Goal: Task Accomplishment & Management: Use online tool/utility

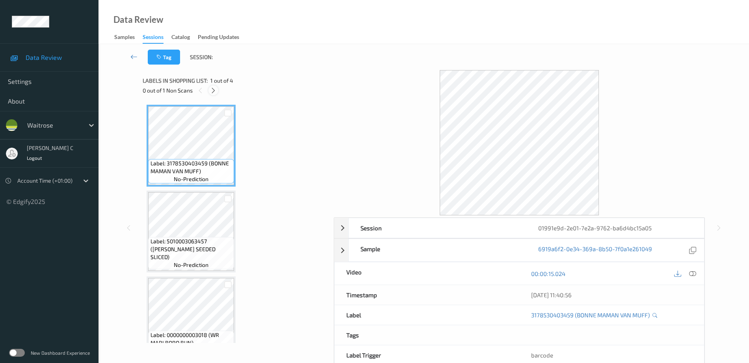
click at [211, 89] on icon at bounding box center [213, 90] width 7 height 7
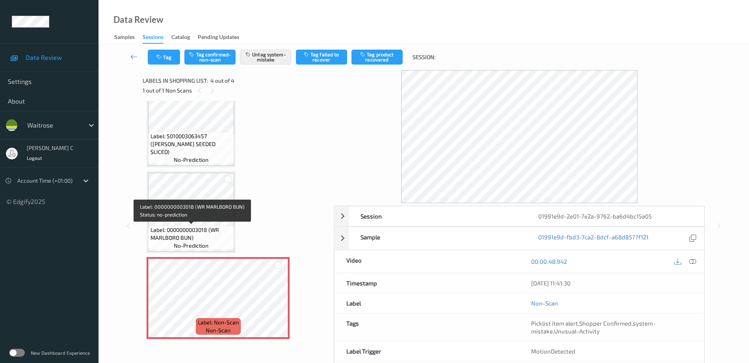
click at [192, 226] on span "Label: 0000000003018 (WR MARLBORO BUN)" at bounding box center [191, 234] width 82 height 16
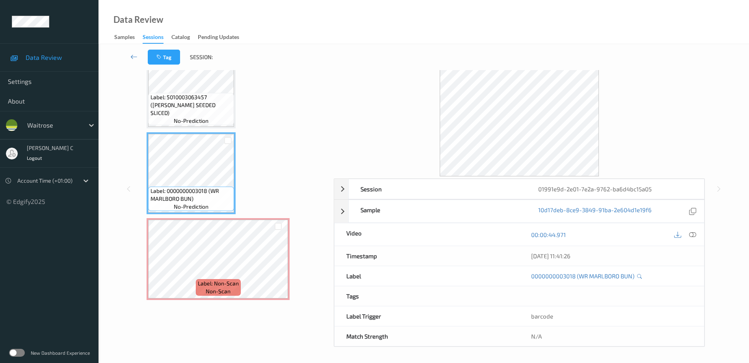
scroll to position [35, 0]
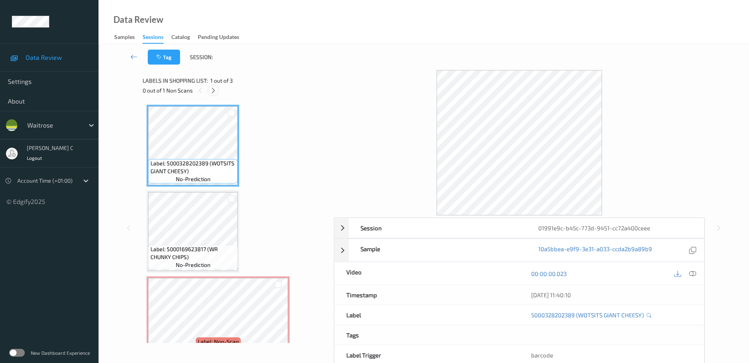
click at [214, 91] on icon at bounding box center [213, 90] width 7 height 7
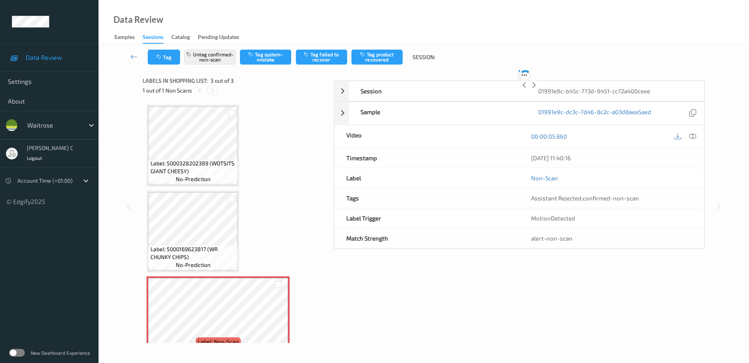
scroll to position [19, 0]
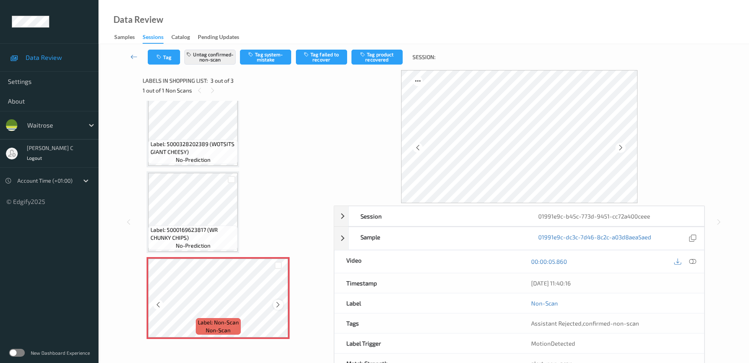
click at [280, 304] on icon at bounding box center [278, 304] width 7 height 7
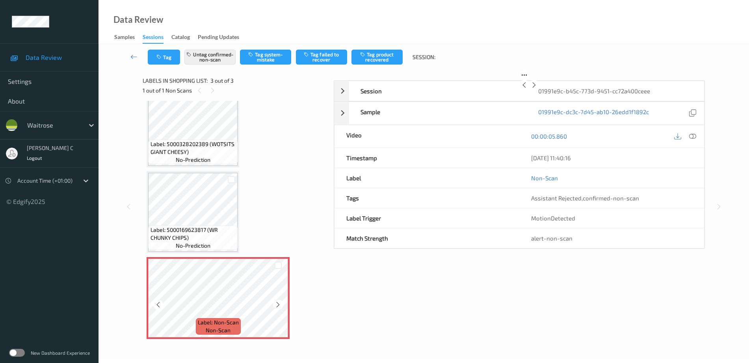
click at [280, 304] on icon at bounding box center [278, 304] width 7 height 7
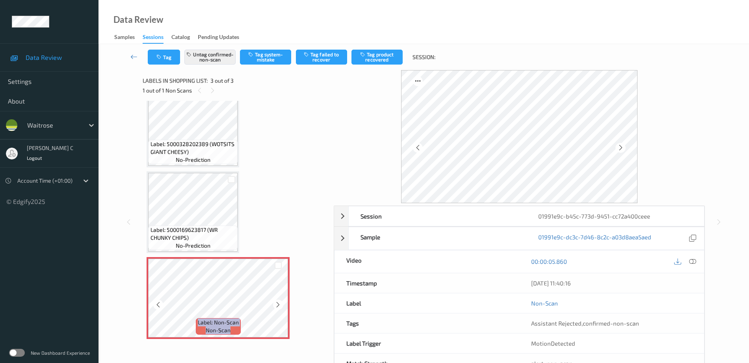
click at [280, 304] on icon at bounding box center [278, 304] width 7 height 7
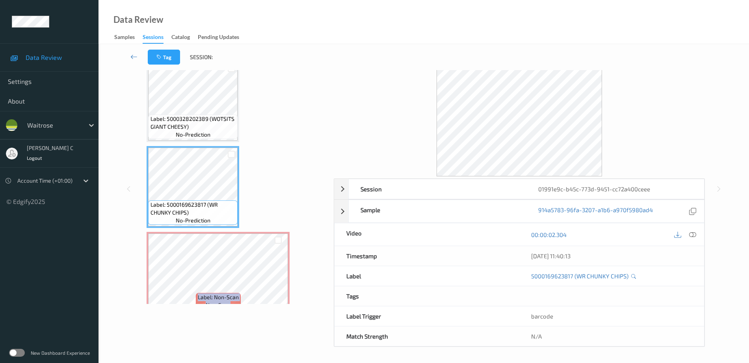
scroll to position [0, 0]
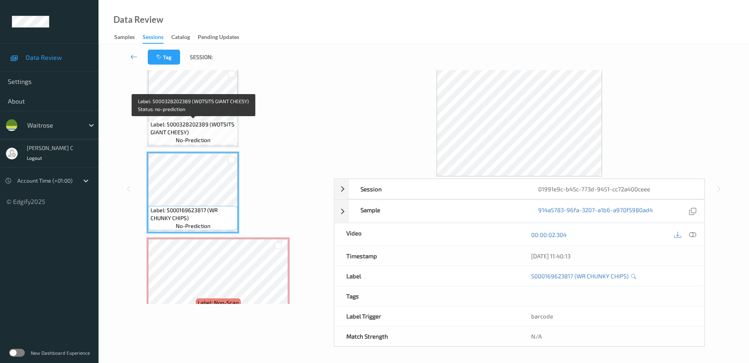
click at [188, 123] on span "Label: 5000328202389 (WOTSITS GIANT CHEESY)" at bounding box center [192, 129] width 85 height 16
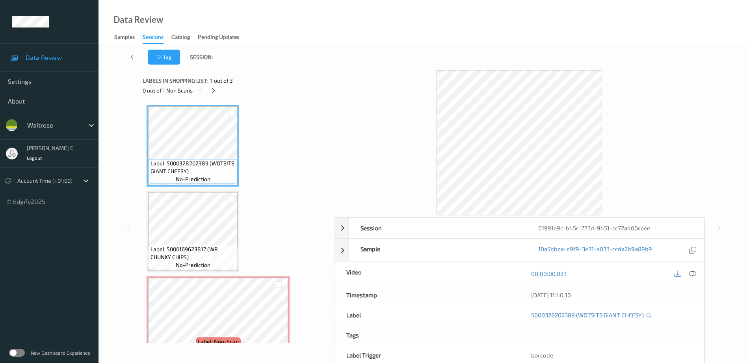
click at [692, 273] on icon at bounding box center [692, 273] width 7 height 7
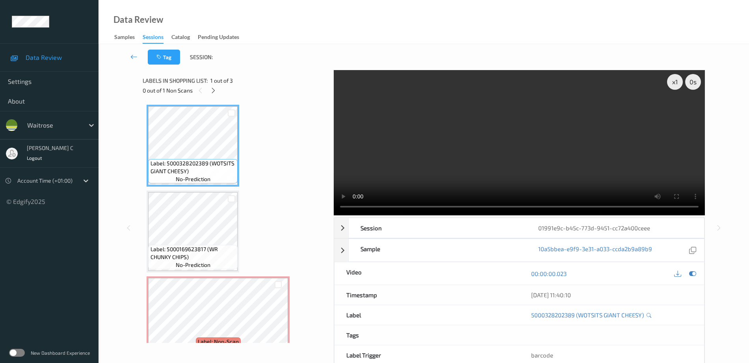
click at [674, 186] on video at bounding box center [519, 142] width 371 height 145
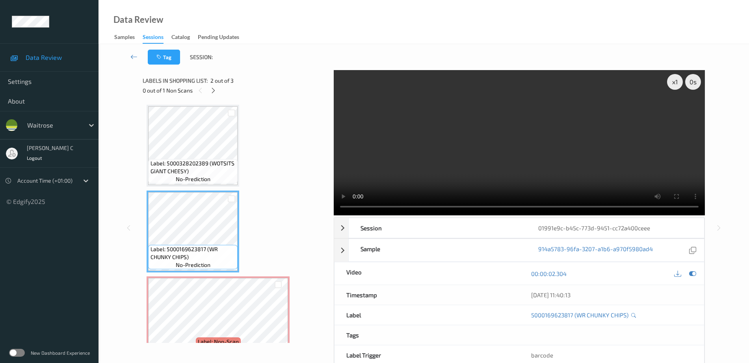
click at [211, 256] on span "Label: 5000169623817 (WR CHUNKY CHIPS)" at bounding box center [192, 253] width 85 height 16
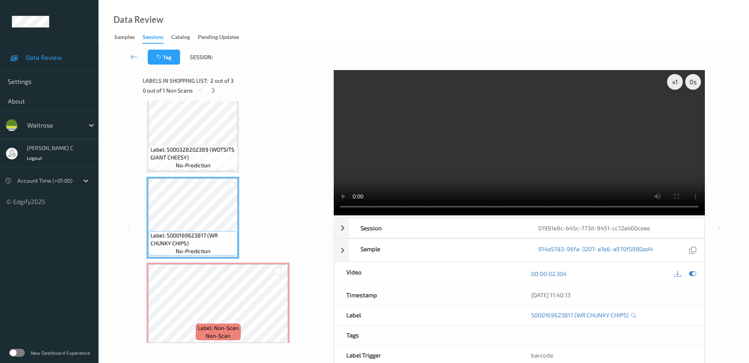
scroll to position [19, 0]
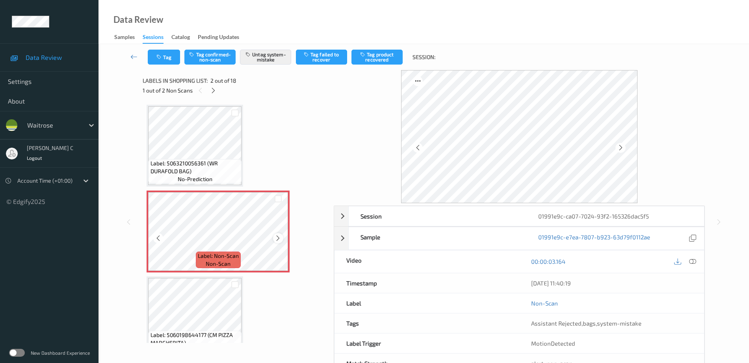
click at [279, 239] on icon at bounding box center [278, 238] width 7 height 7
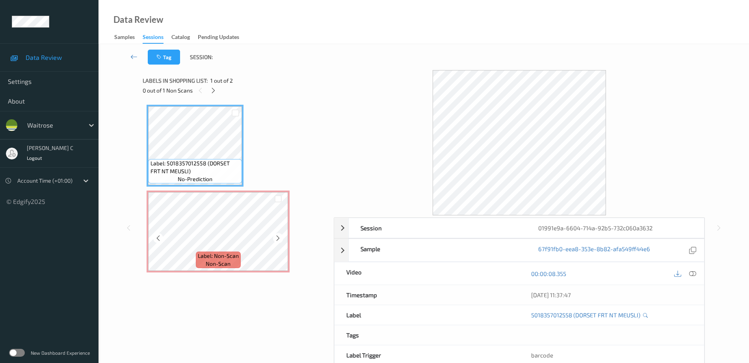
click at [215, 252] on div "Label: Non-Scan non-scan" at bounding box center [218, 260] width 45 height 17
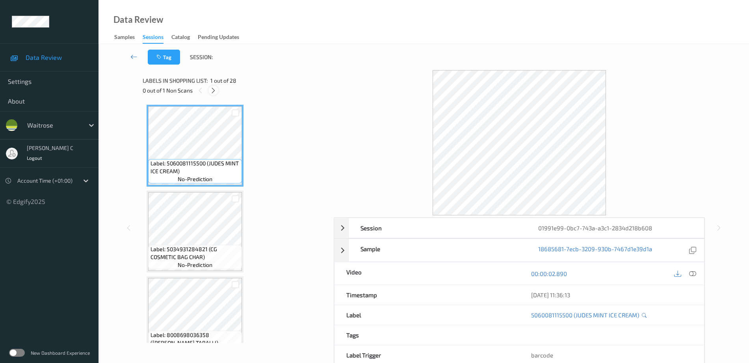
click at [212, 89] on icon at bounding box center [213, 90] width 7 height 7
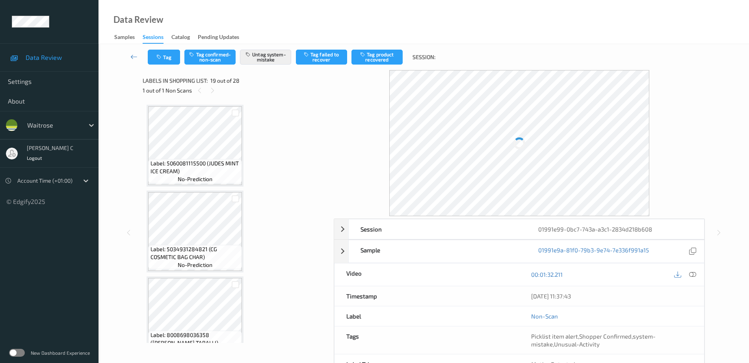
scroll to position [1464, 0]
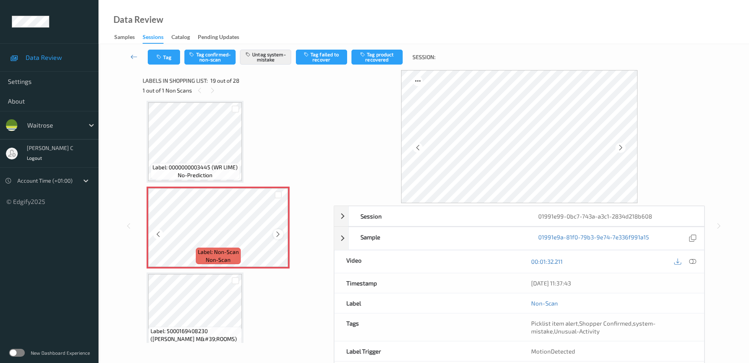
click at [278, 234] on icon at bounding box center [278, 234] width 7 height 7
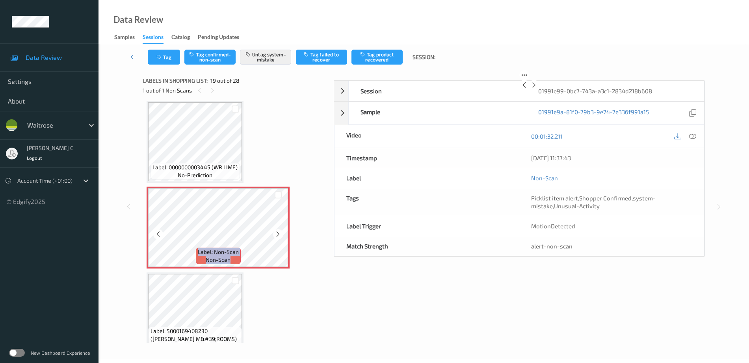
click at [278, 234] on icon at bounding box center [278, 234] width 7 height 7
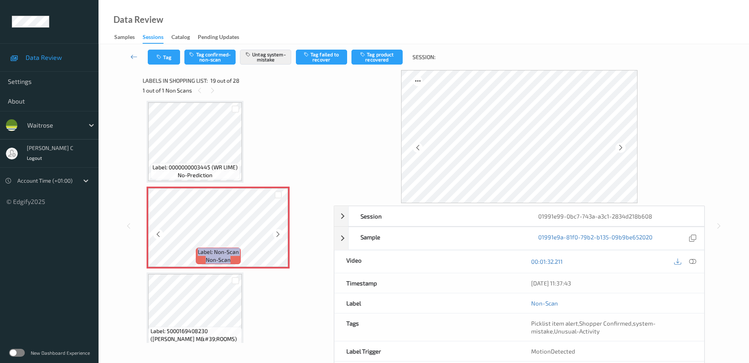
click at [278, 234] on icon at bounding box center [278, 234] width 7 height 7
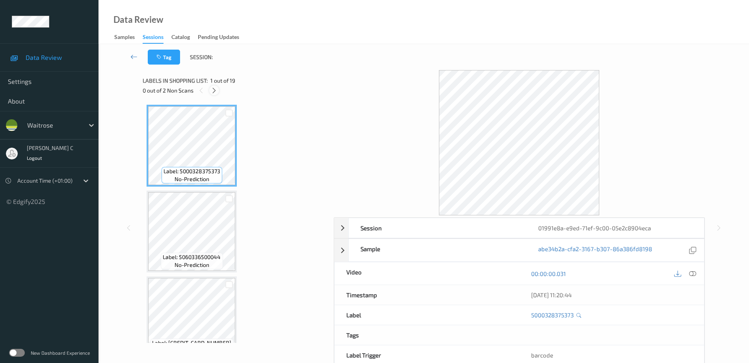
click at [212, 92] on icon at bounding box center [214, 90] width 7 height 7
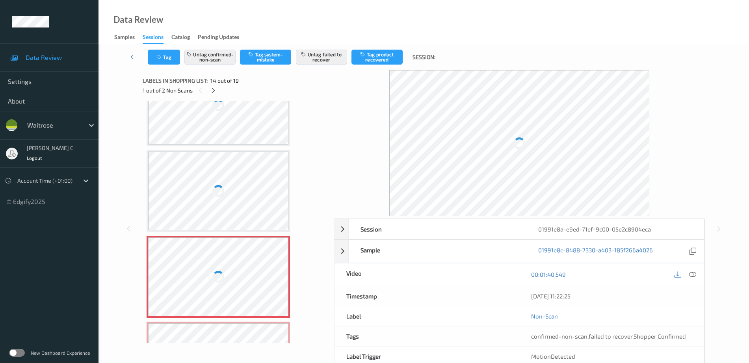
scroll to position [936, 0]
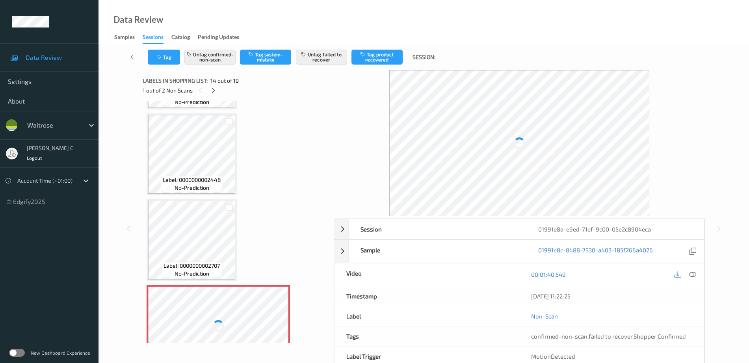
click at [187, 288] on div at bounding box center [218, 326] width 140 height 79
click at [197, 189] on span "no-prediction" at bounding box center [192, 188] width 35 height 8
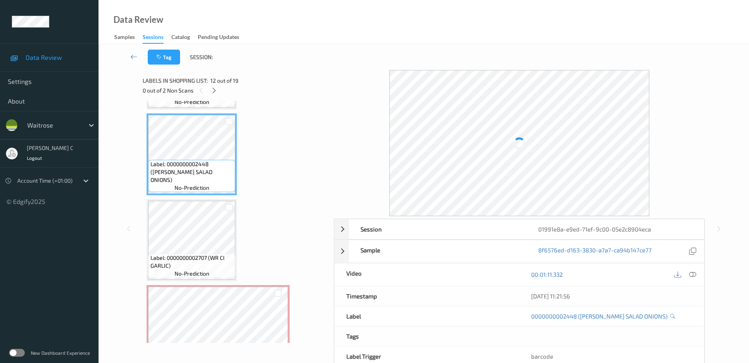
click at [692, 270] on div at bounding box center [692, 274] width 11 height 11
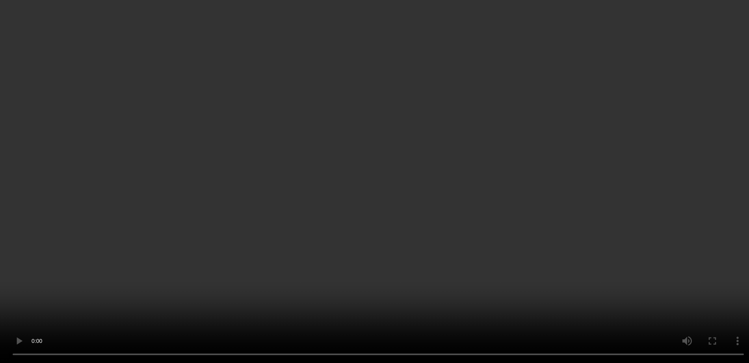
scroll to position [1182, 0]
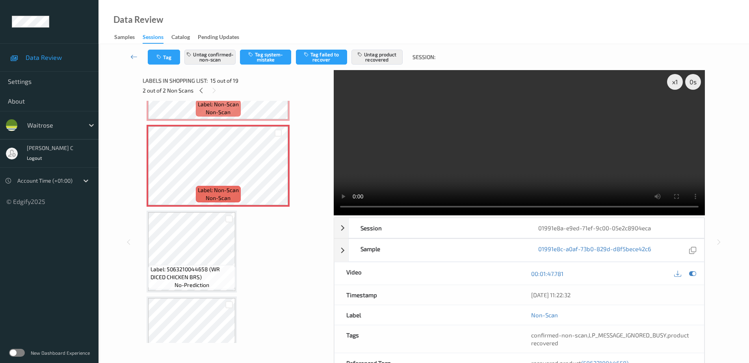
click at [193, 267] on span "Label: 5063210044658 (WR DICED CHICKEN BRS)" at bounding box center [191, 273] width 83 height 16
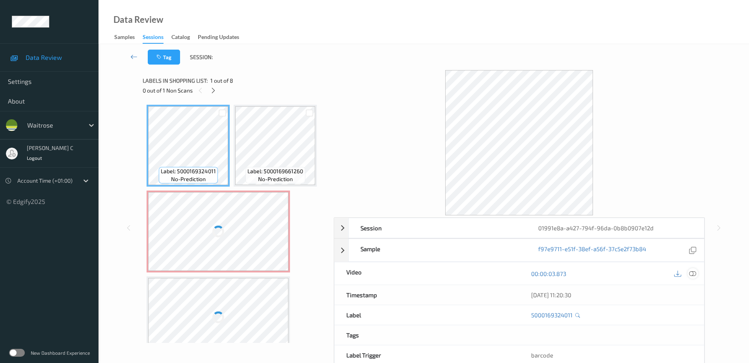
click at [694, 273] on icon at bounding box center [692, 273] width 7 height 7
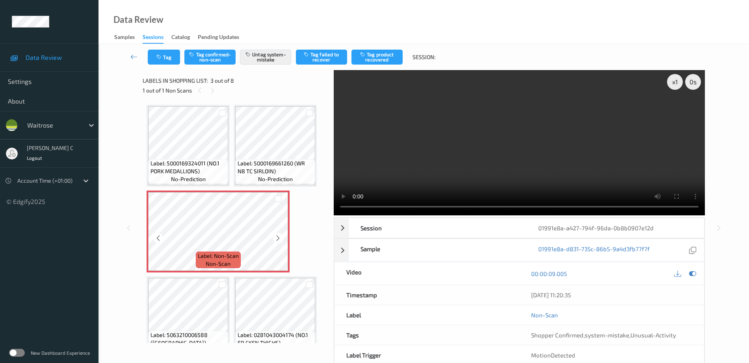
click at [256, 165] on span "Label: 5000169661260 (WR NB TC SIRLOIN)" at bounding box center [276, 168] width 76 height 16
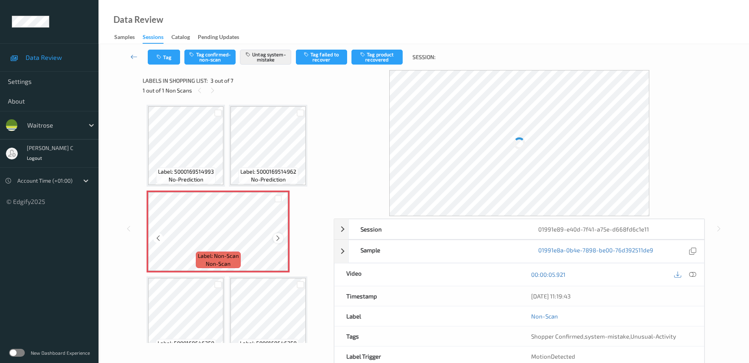
click at [278, 236] on icon at bounding box center [278, 238] width 7 height 7
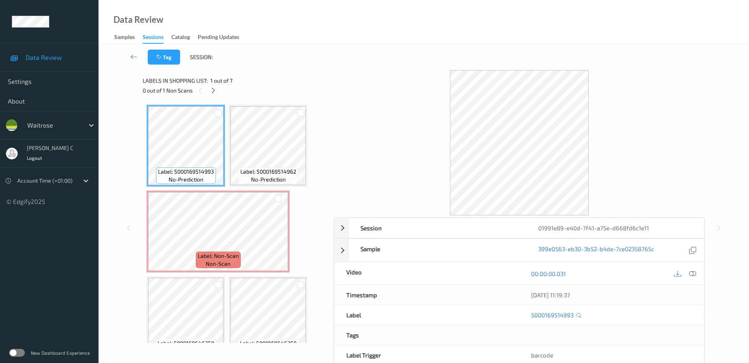
click at [691, 275] on icon at bounding box center [692, 273] width 7 height 7
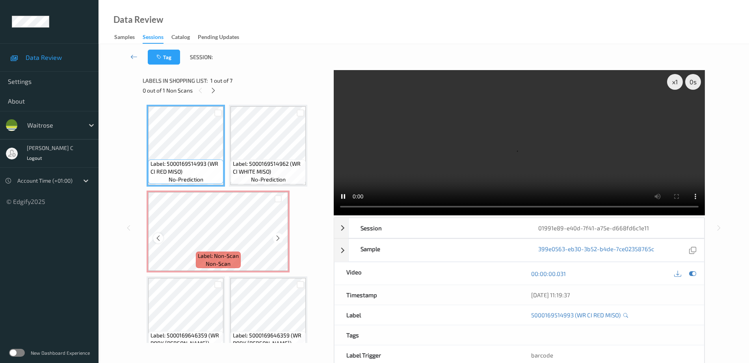
scroll to position [49, 0]
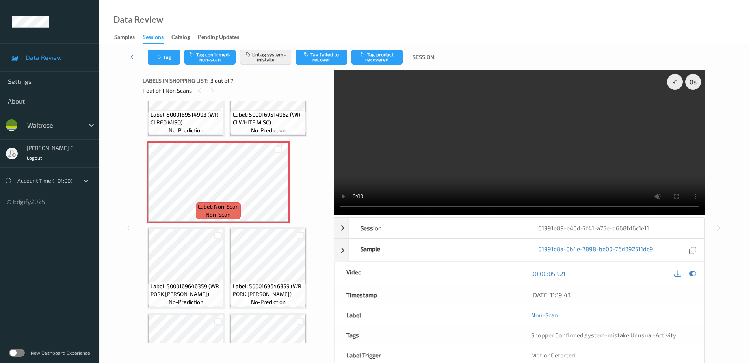
click at [204, 284] on span "Label: 5000169646359 (WR PORK NDUJA MBALLS)" at bounding box center [185, 290] width 71 height 16
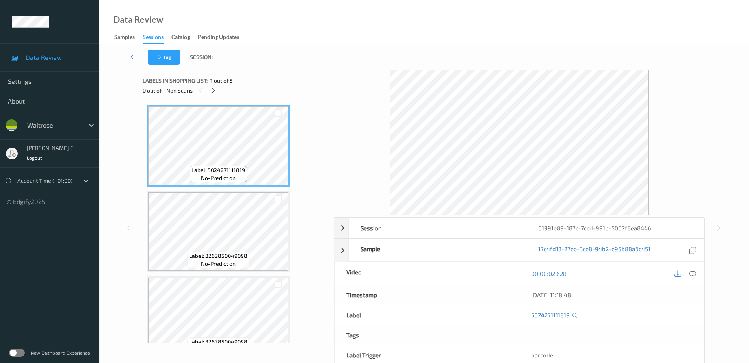
click at [210, 83] on div "Labels in shopping list: 1 out of 5" at bounding box center [236, 81] width 186 height 10
click at [210, 82] on span "1 out of 5" at bounding box center [221, 81] width 22 height 8
click at [210, 85] on div "Labels in shopping list: 1 out of 5" at bounding box center [236, 81] width 186 height 10
click at [214, 90] on icon at bounding box center [213, 90] width 7 height 7
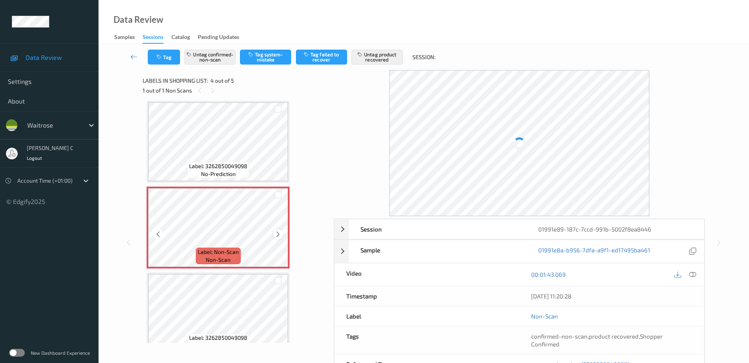
click at [277, 231] on icon at bounding box center [278, 234] width 7 height 7
click at [279, 232] on icon at bounding box center [278, 234] width 7 height 7
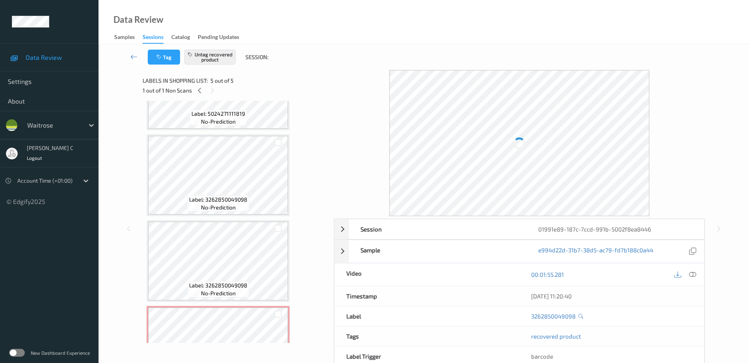
scroll to position [43, 0]
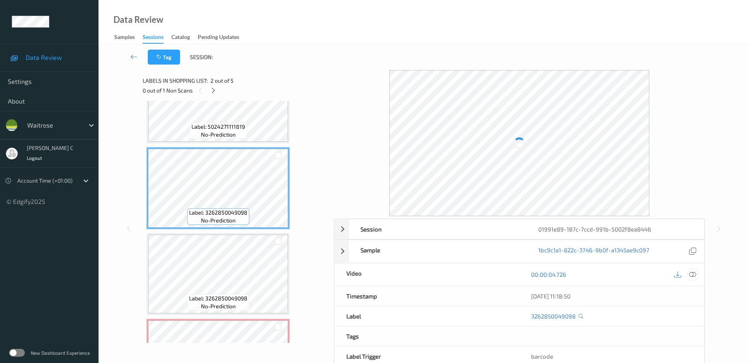
click at [692, 272] on icon at bounding box center [692, 274] width 7 height 7
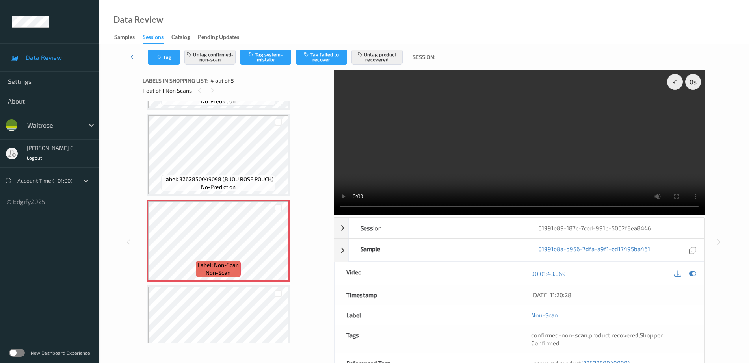
scroll to position [191, 0]
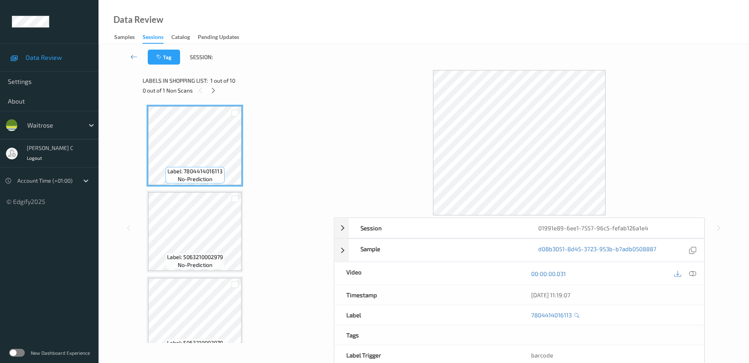
click at [216, 87] on div at bounding box center [213, 90] width 10 height 10
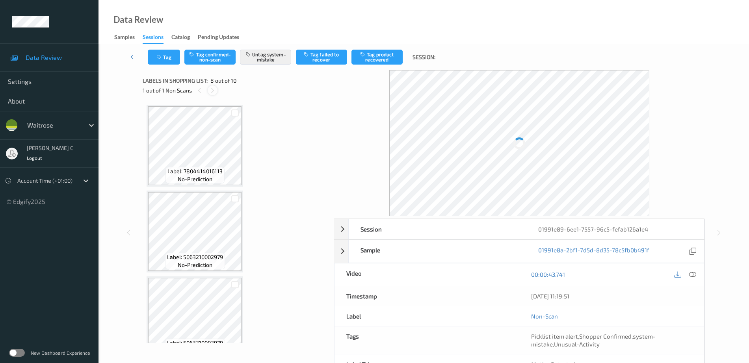
scroll to position [519, 0]
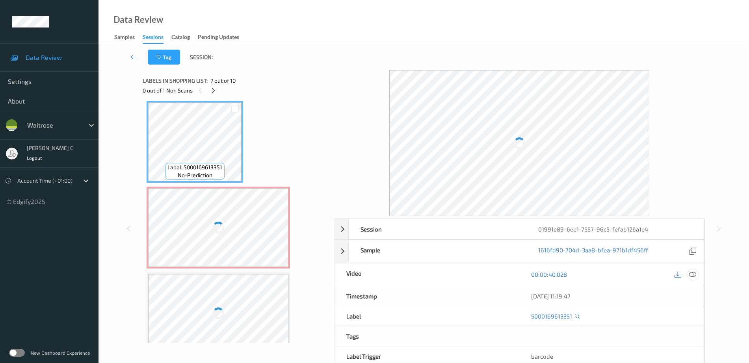
click at [691, 277] on icon at bounding box center [692, 274] width 7 height 7
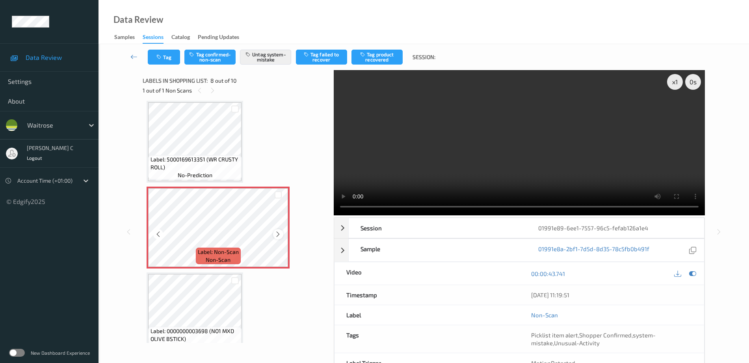
click at [278, 232] on icon at bounding box center [278, 234] width 7 height 7
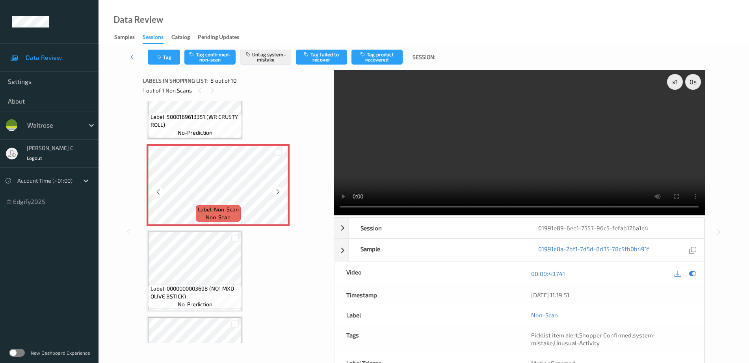
scroll to position [568, 0]
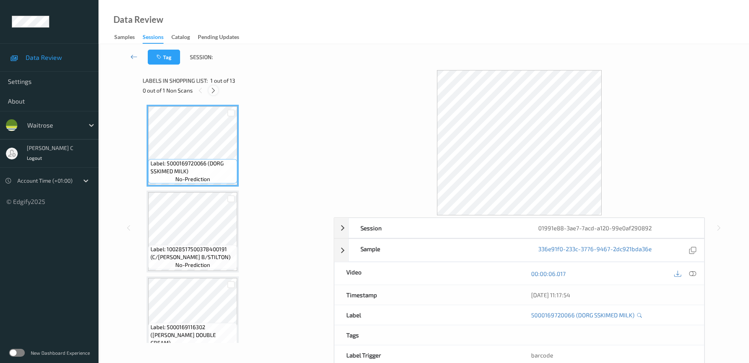
click at [214, 88] on icon at bounding box center [213, 90] width 7 height 7
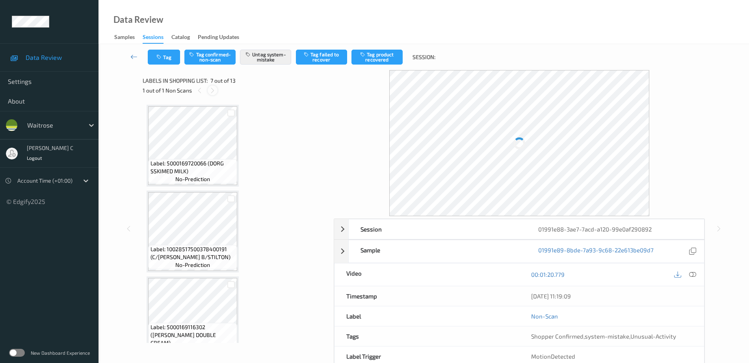
scroll to position [433, 0]
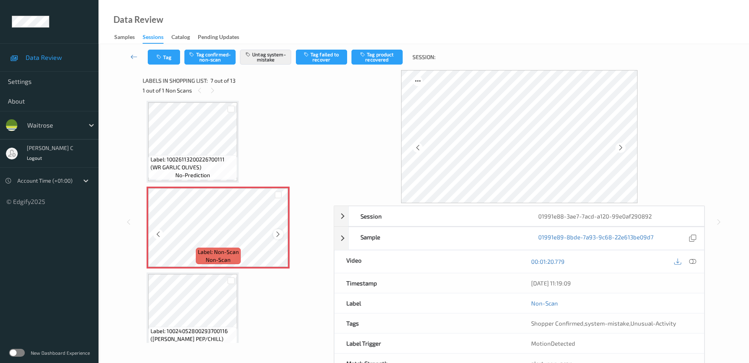
click at [279, 234] on icon at bounding box center [278, 234] width 7 height 7
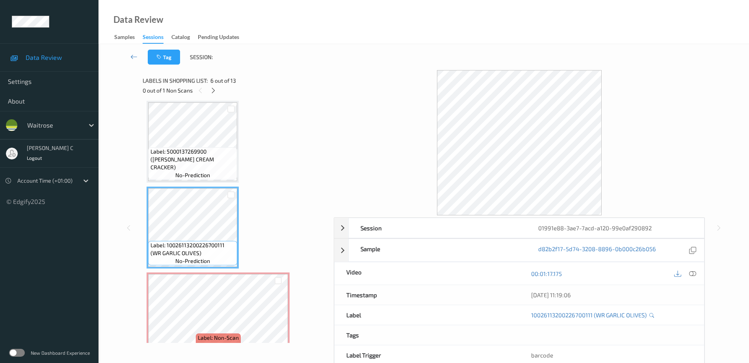
scroll to position [335, 0]
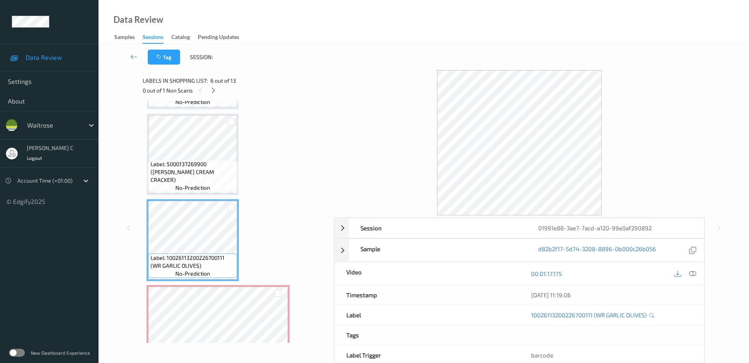
click at [186, 169] on span "Label: 5000137269900 ([PERSON_NAME] CREAM CRACKER)" at bounding box center [192, 172] width 85 height 24
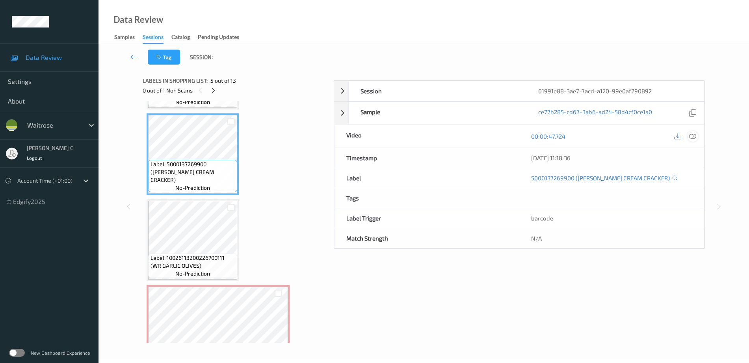
click at [692, 140] on icon at bounding box center [692, 136] width 7 height 7
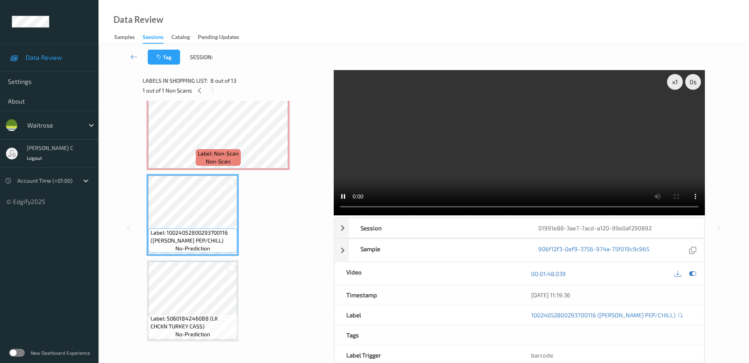
scroll to position [483, 0]
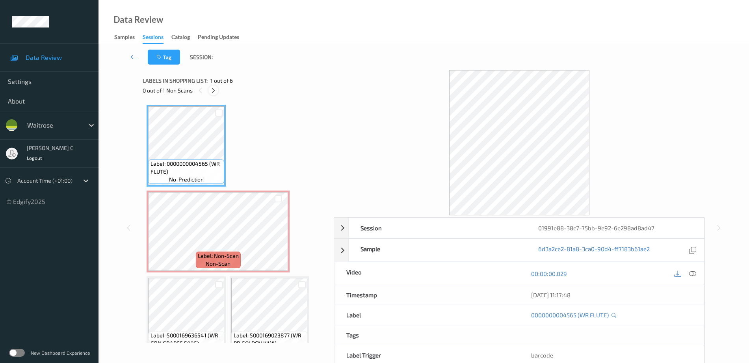
click at [215, 90] on icon at bounding box center [213, 90] width 7 height 7
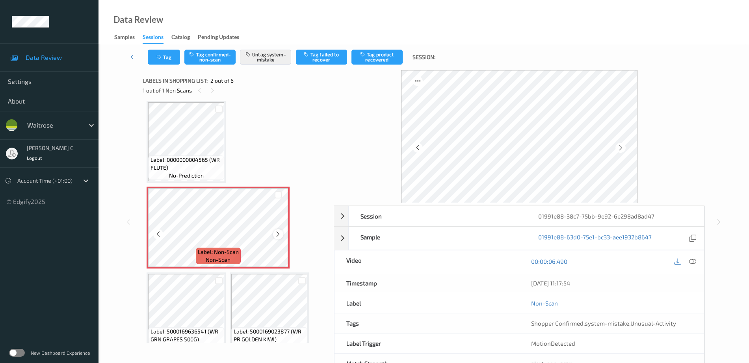
click at [277, 234] on icon at bounding box center [278, 234] width 7 height 7
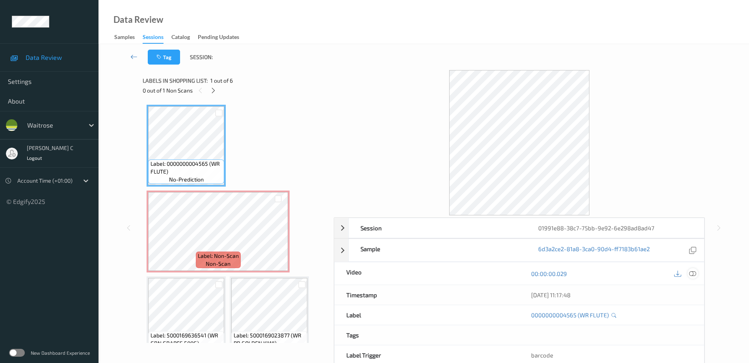
click at [691, 269] on div at bounding box center [692, 273] width 11 height 11
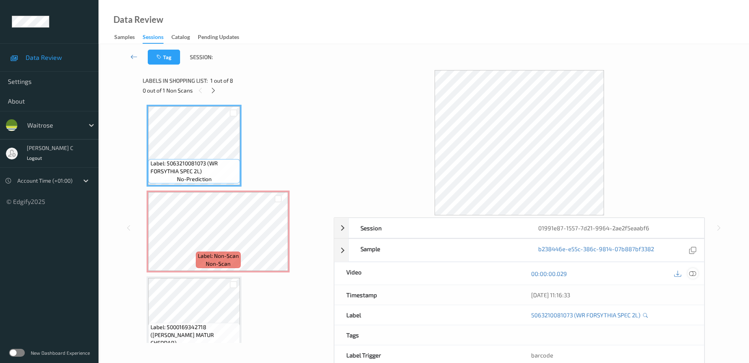
click at [692, 275] on icon at bounding box center [692, 273] width 7 height 7
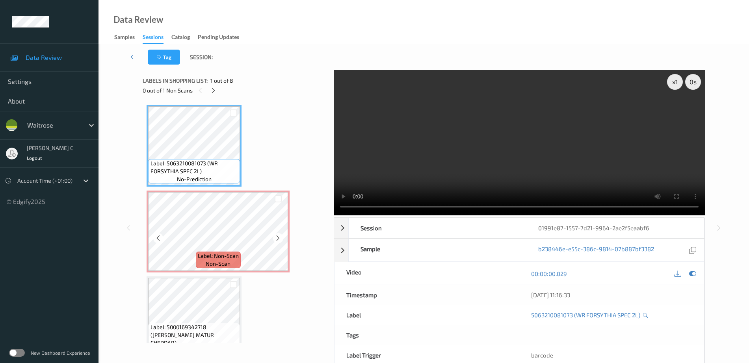
click at [206, 264] on span "non-scan" at bounding box center [218, 264] width 25 height 8
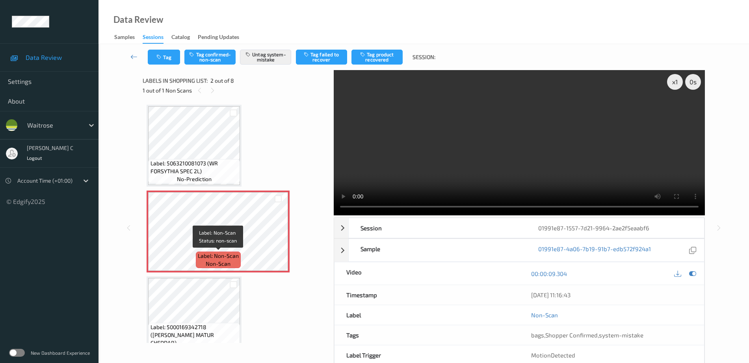
scroll to position [49, 0]
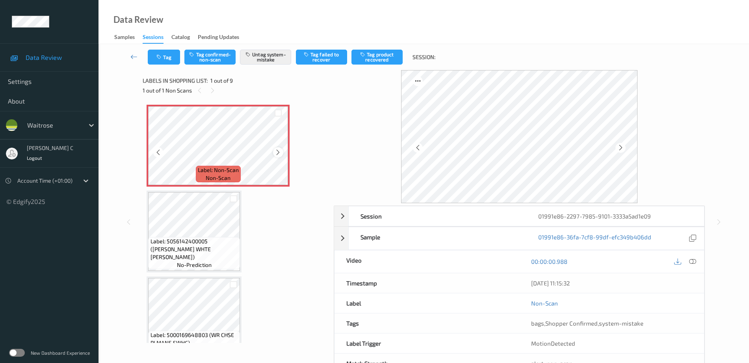
click at [282, 150] on div at bounding box center [278, 152] width 10 height 10
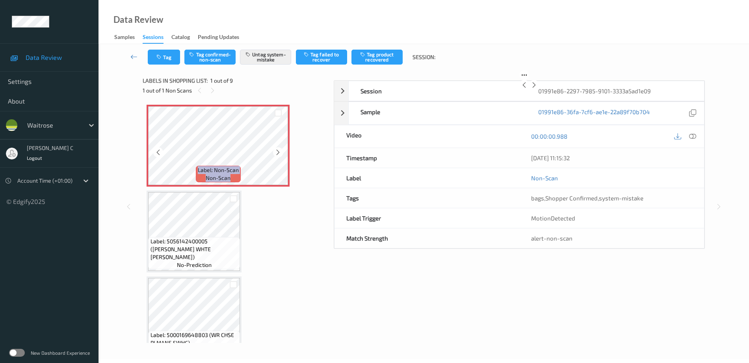
click at [282, 150] on div at bounding box center [278, 152] width 10 height 10
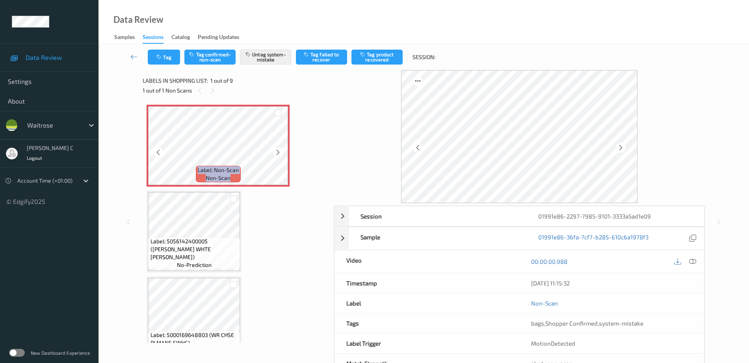
click at [282, 150] on div at bounding box center [278, 152] width 10 height 10
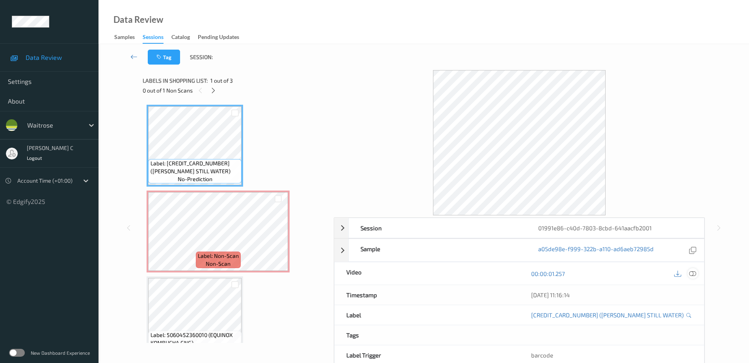
click at [691, 274] on icon at bounding box center [692, 273] width 7 height 7
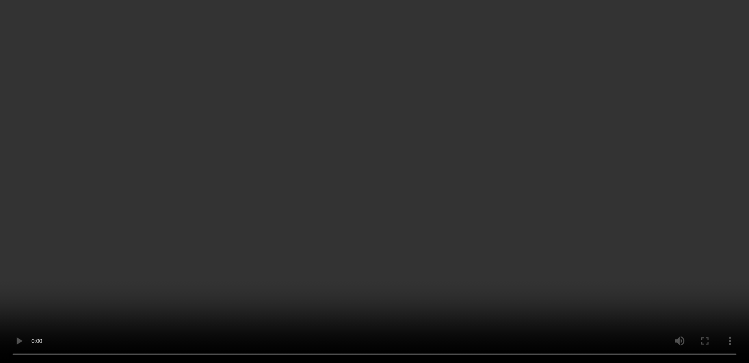
scroll to position [19, 0]
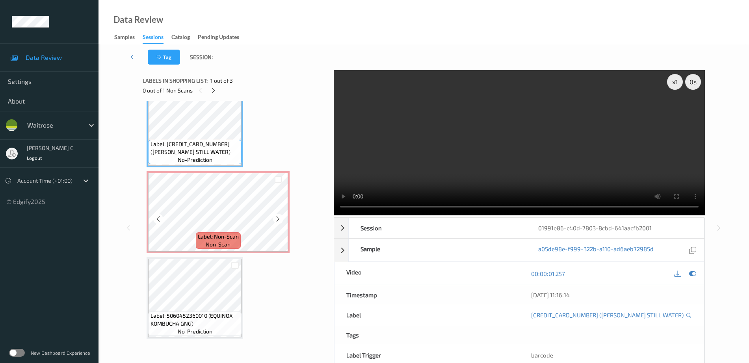
click at [197, 241] on div "Label: Non-Scan non-scan" at bounding box center [218, 240] width 45 height 17
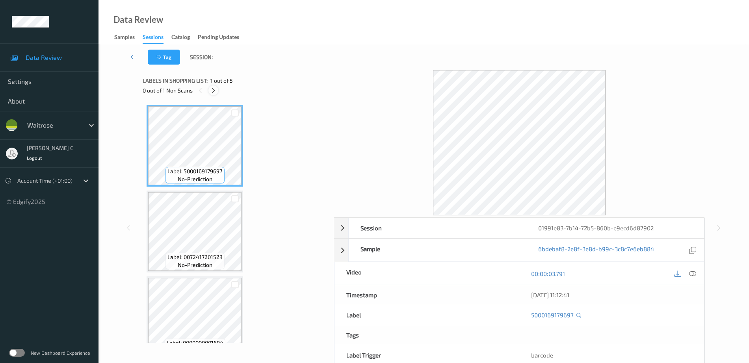
click at [216, 89] on icon at bounding box center [213, 90] width 7 height 7
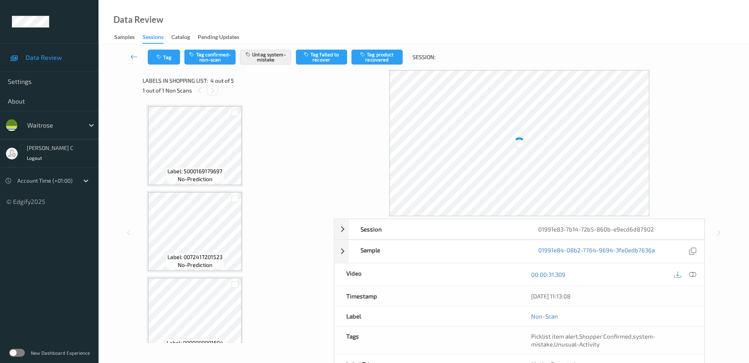
scroll to position [176, 0]
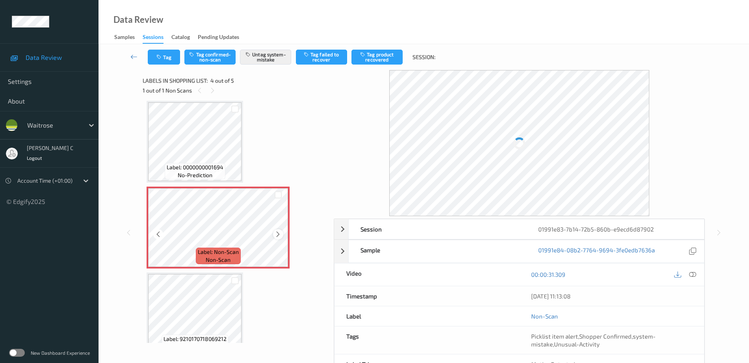
click at [277, 231] on icon at bounding box center [278, 234] width 7 height 7
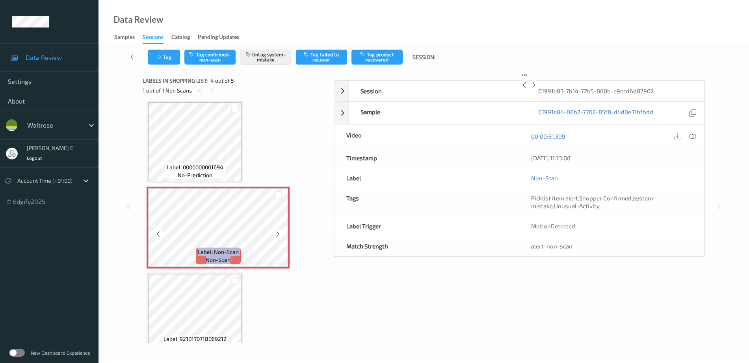
click at [277, 231] on icon at bounding box center [278, 234] width 7 height 7
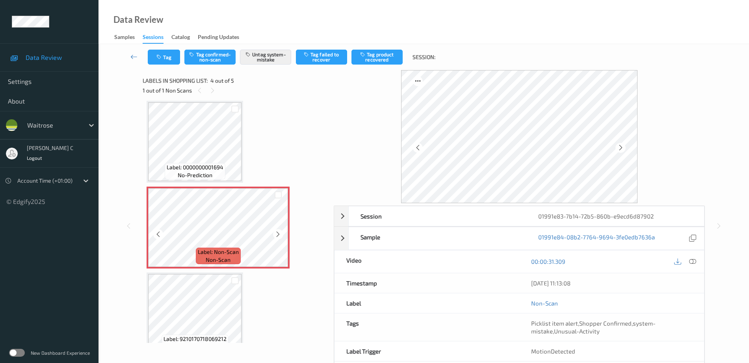
click at [277, 231] on icon at bounding box center [278, 234] width 7 height 7
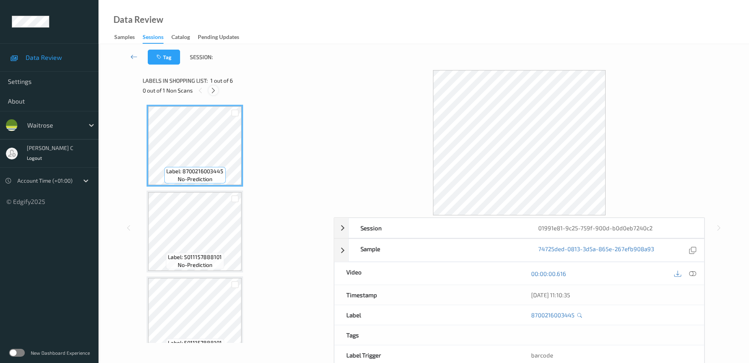
click at [216, 89] on icon at bounding box center [213, 90] width 7 height 7
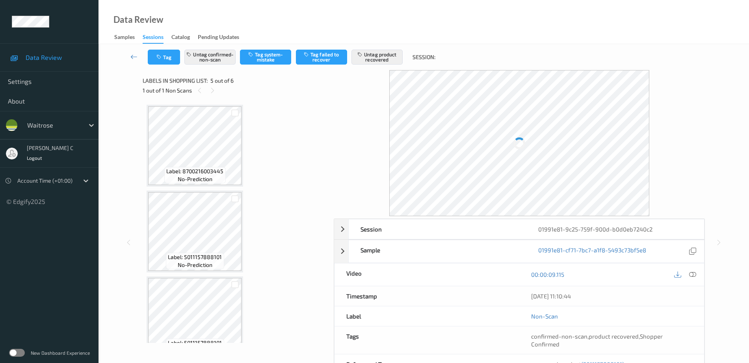
scroll to position [262, 0]
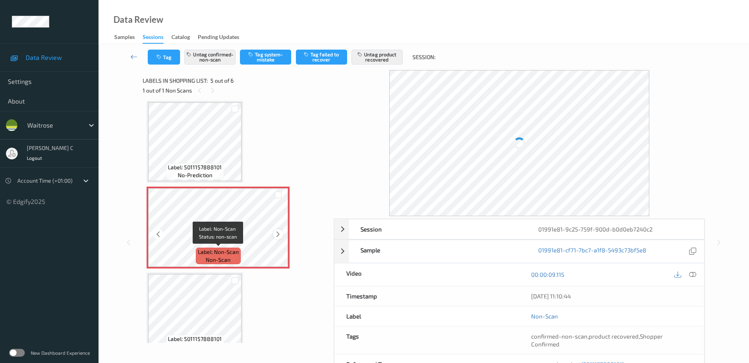
click at [279, 234] on icon at bounding box center [278, 234] width 7 height 7
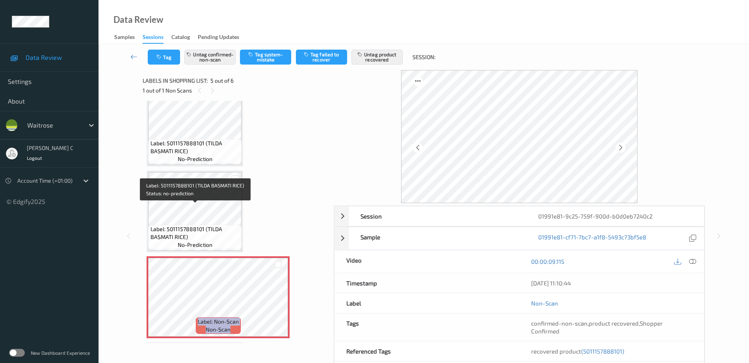
scroll to position [212, 0]
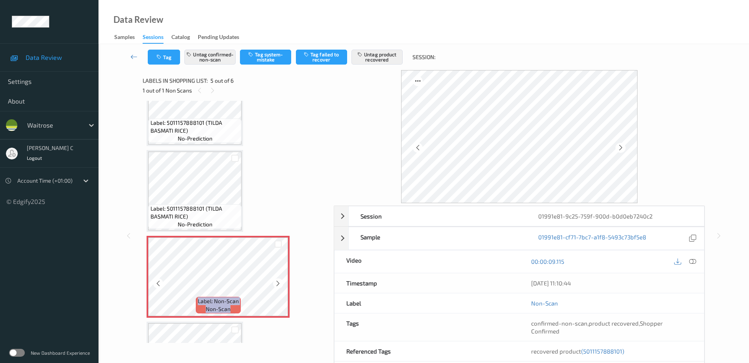
click at [277, 285] on icon at bounding box center [278, 283] width 7 height 7
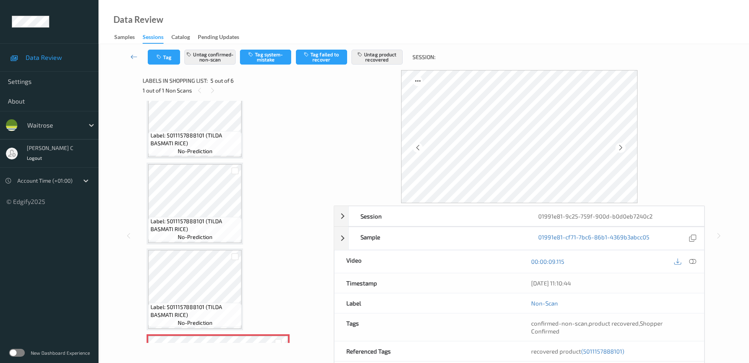
scroll to position [15, 0]
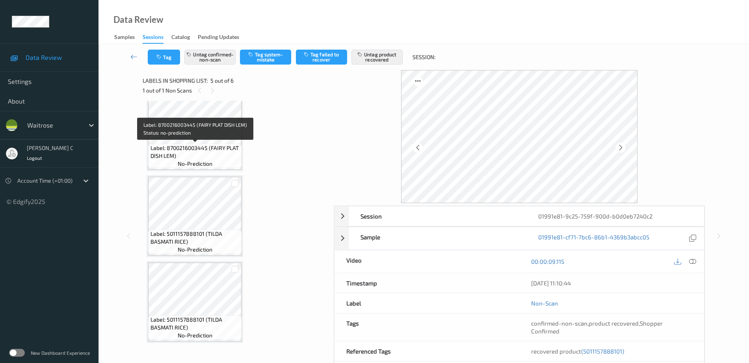
drag, startPoint x: 194, startPoint y: 148, endPoint x: 193, endPoint y: 165, distance: 17.3
click at [194, 147] on span "Label: 8700216003445 (FAIRY PLAT DISH LEM)" at bounding box center [194, 152] width 89 height 16
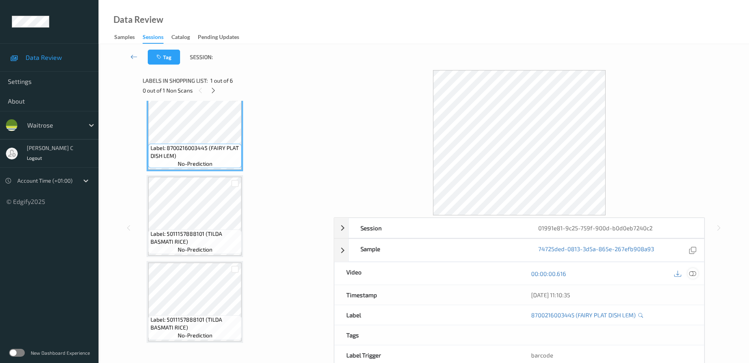
click at [691, 275] on icon at bounding box center [692, 273] width 7 height 7
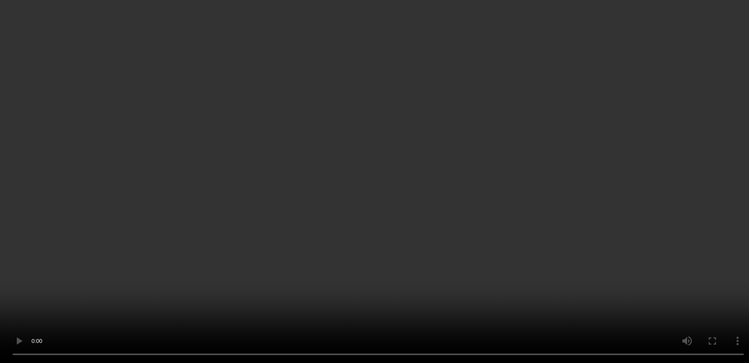
scroll to position [277, 0]
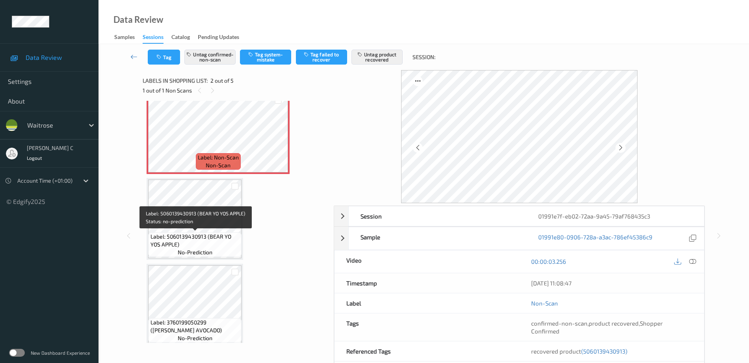
click at [214, 243] on span "Label: 5060139430913 (BEAR YO YOS APPLE)" at bounding box center [194, 241] width 89 height 16
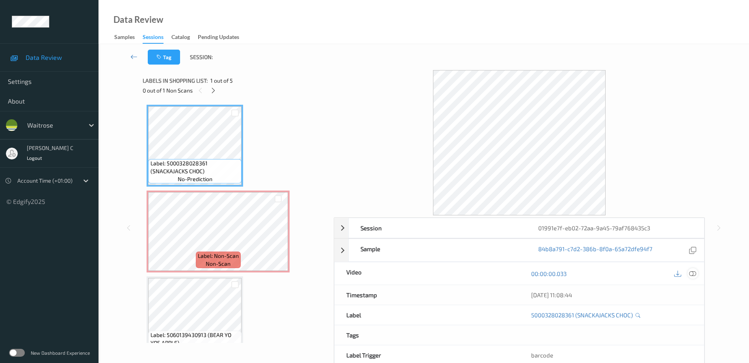
click at [694, 273] on icon at bounding box center [692, 273] width 7 height 7
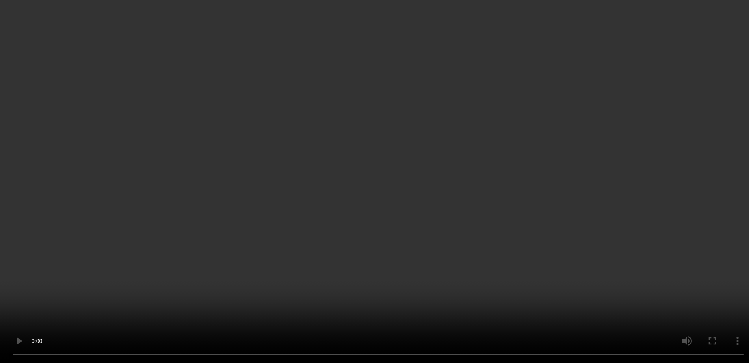
scroll to position [49, 0]
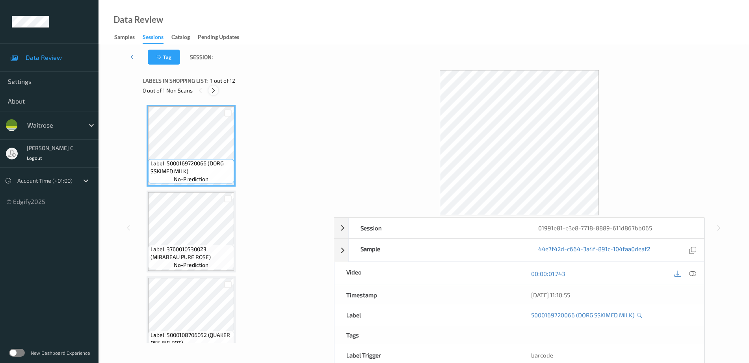
click at [214, 89] on icon at bounding box center [213, 90] width 7 height 7
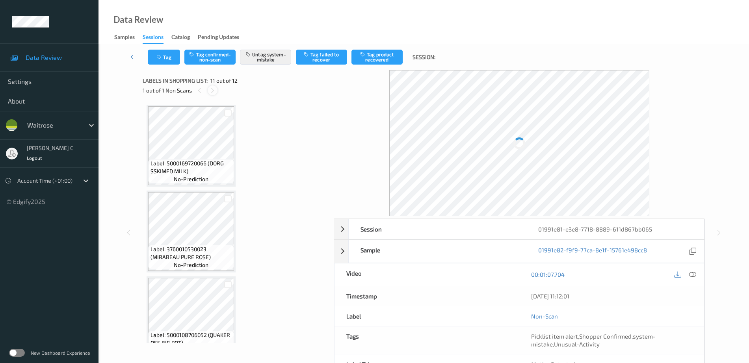
scroll to position [777, 0]
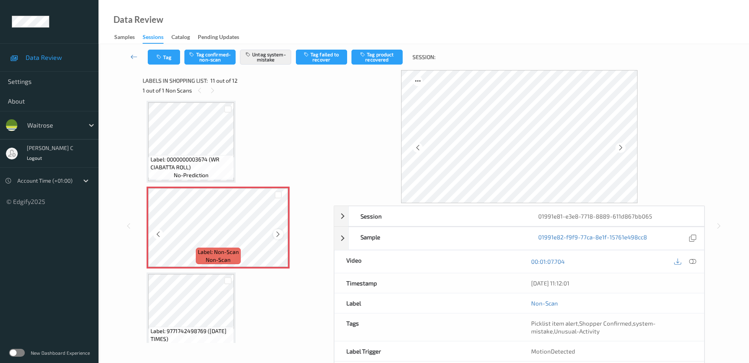
click at [279, 231] on icon at bounding box center [278, 234] width 7 height 7
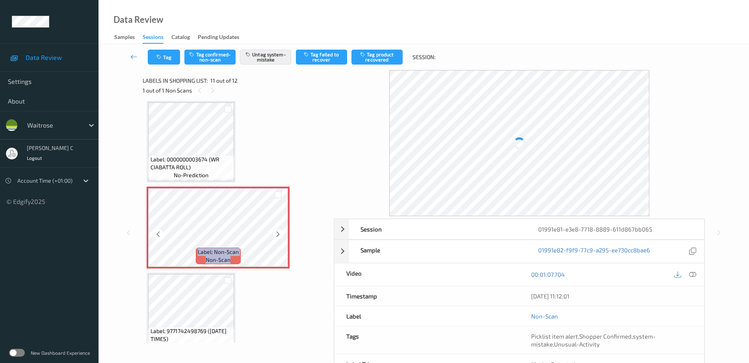
click at [279, 231] on icon at bounding box center [278, 234] width 7 height 7
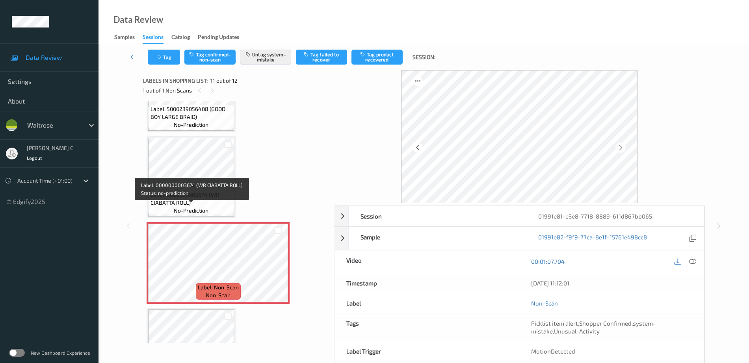
scroll to position [728, 0]
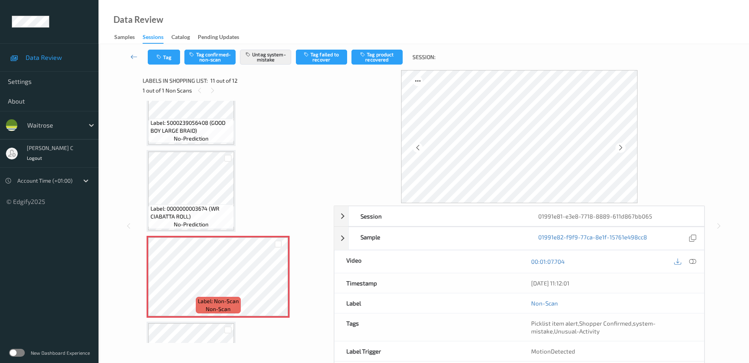
click at [169, 126] on span "Label: 5000239056408 (GOOD BOY LARGE BRAID)" at bounding box center [191, 127] width 82 height 16
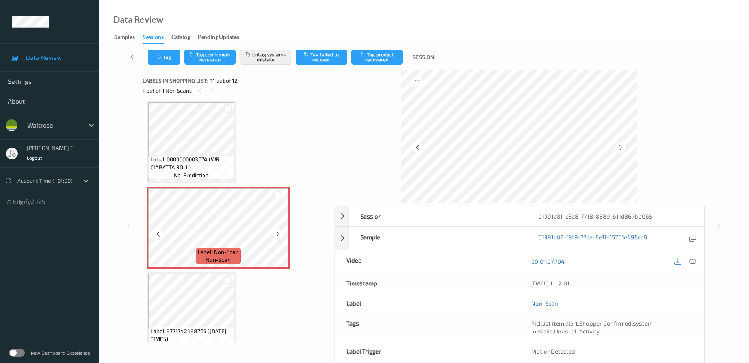
scroll to position [792, 0]
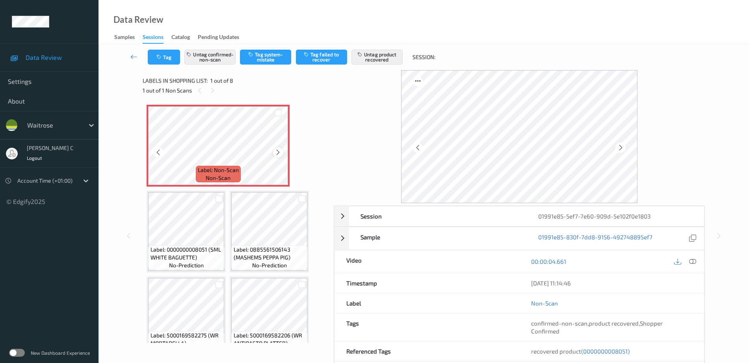
click at [279, 153] on icon at bounding box center [278, 152] width 7 height 7
click at [694, 260] on icon at bounding box center [692, 261] width 7 height 7
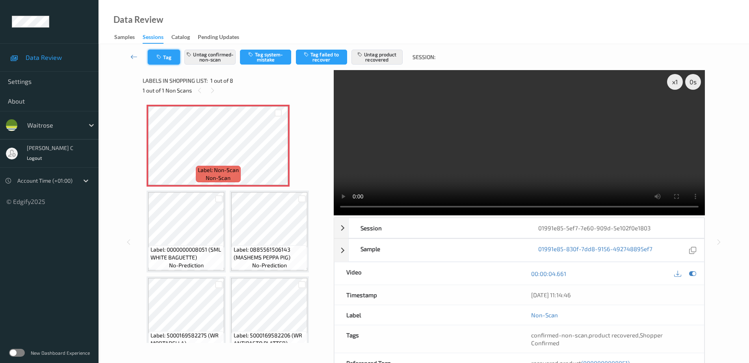
click at [167, 61] on button "Tag" at bounding box center [164, 57] width 32 height 15
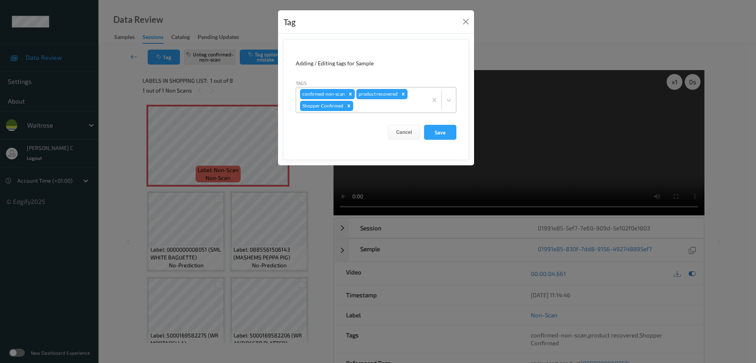
click at [377, 112] on div "confirmed-non-scan product recovered Shopper Confirmed" at bounding box center [361, 99] width 131 height 25
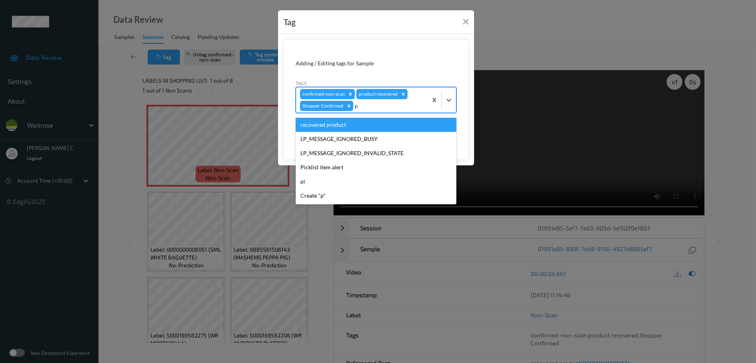
type input "pi"
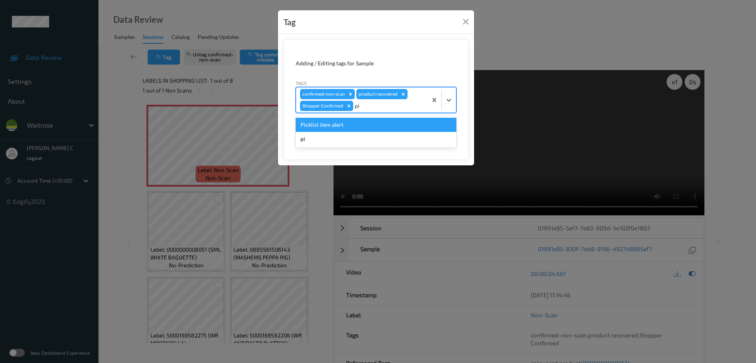
click at [346, 126] on div "Picklist item alert" at bounding box center [376, 125] width 161 height 14
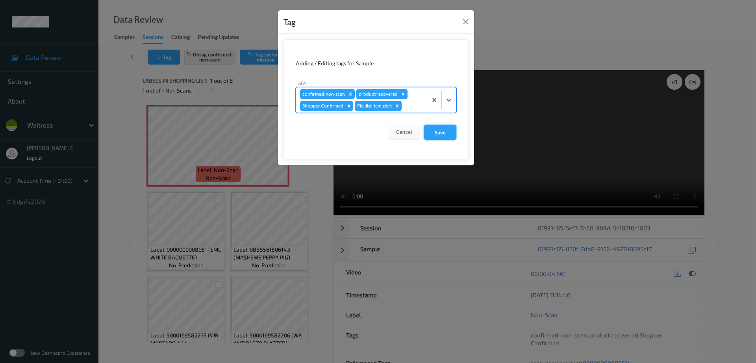
click at [453, 131] on button "Save" at bounding box center [440, 132] width 32 height 15
click at [442, 132] on button "Save" at bounding box center [440, 132] width 32 height 15
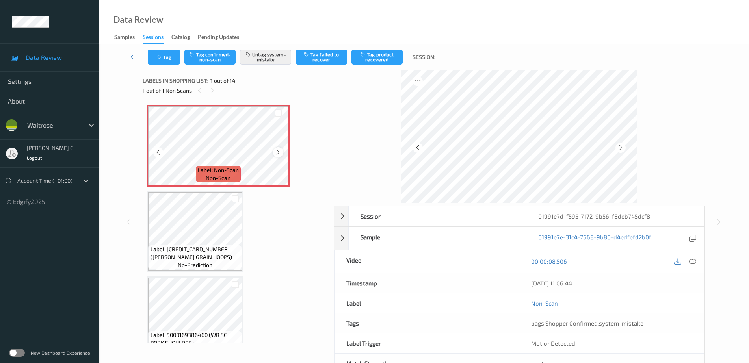
click at [279, 151] on icon at bounding box center [278, 152] width 7 height 7
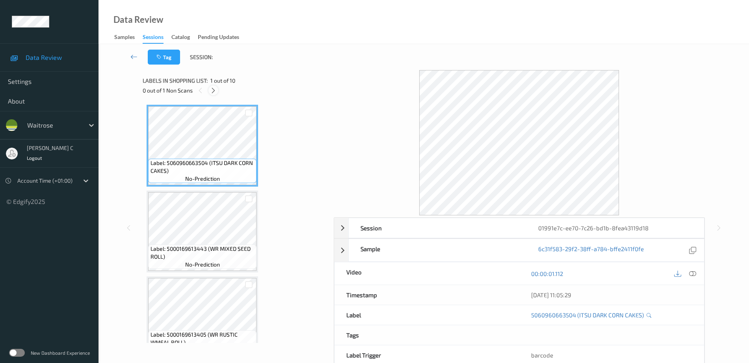
click at [215, 87] on icon at bounding box center [213, 90] width 7 height 7
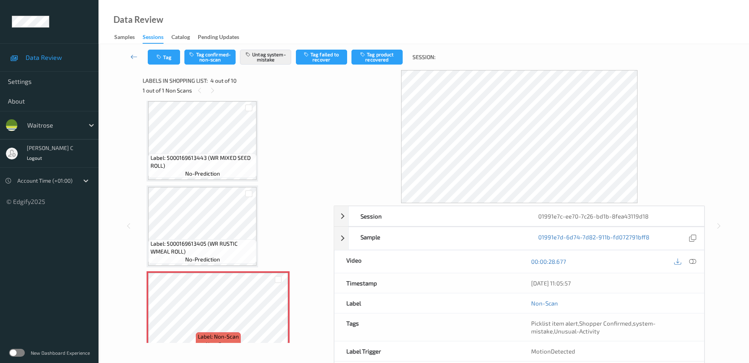
scroll to position [77, 0]
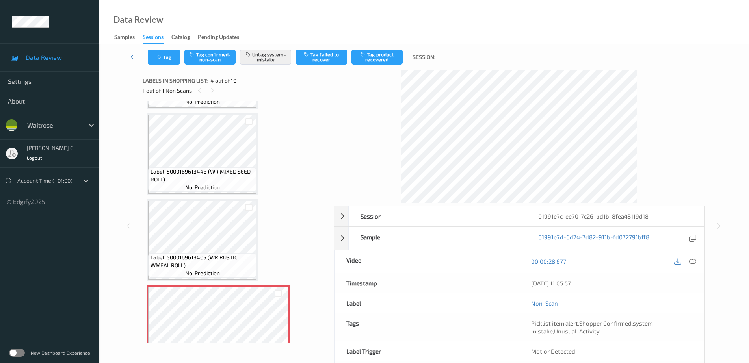
click at [195, 174] on span "Label: 5000169613443 (WR MIXED SEED ROLL)" at bounding box center [202, 176] width 104 height 16
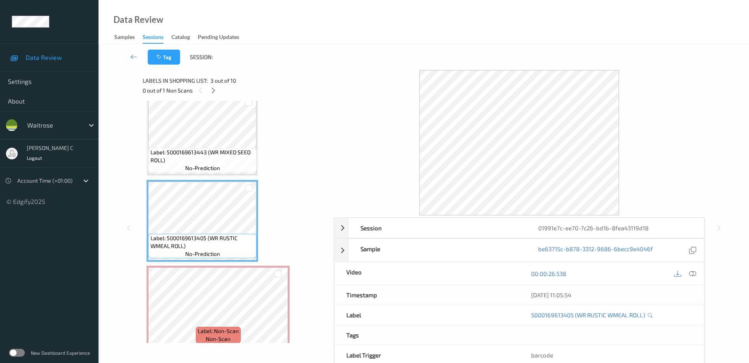
scroll to position [126, 0]
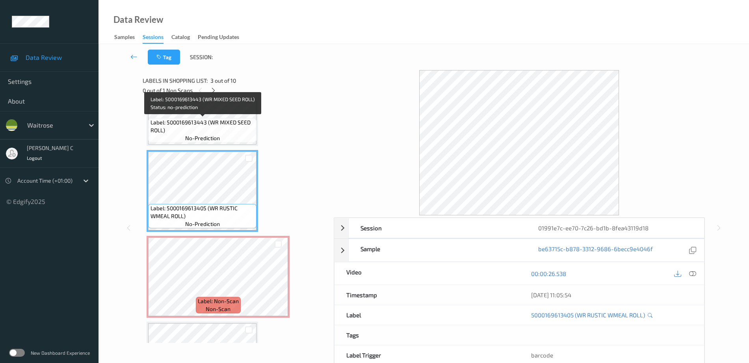
click at [187, 126] on span "Label: 5000169613443 (WR MIXED SEED ROLL)" at bounding box center [202, 127] width 104 height 16
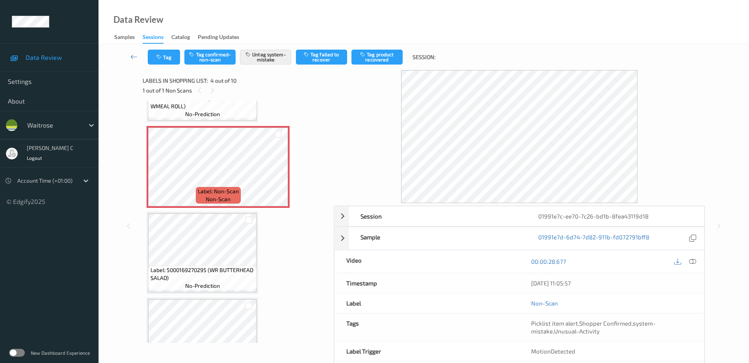
scroll to position [274, 0]
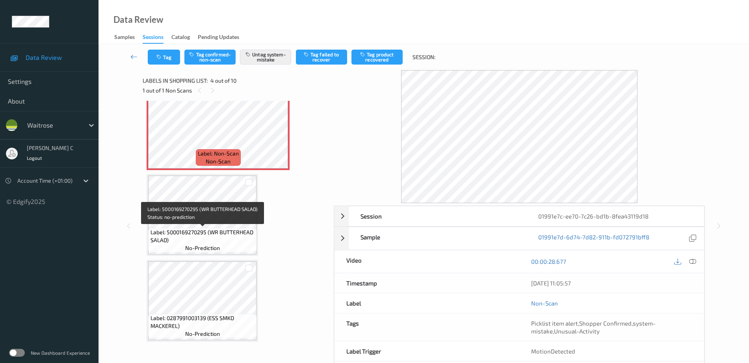
click at [196, 229] on span "Label: 5000169270295 (WR BUTTERHEAD SALAD)" at bounding box center [202, 236] width 104 height 16
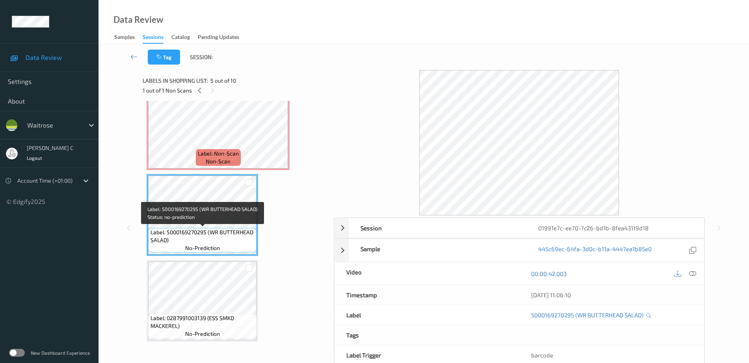
scroll to position [225, 0]
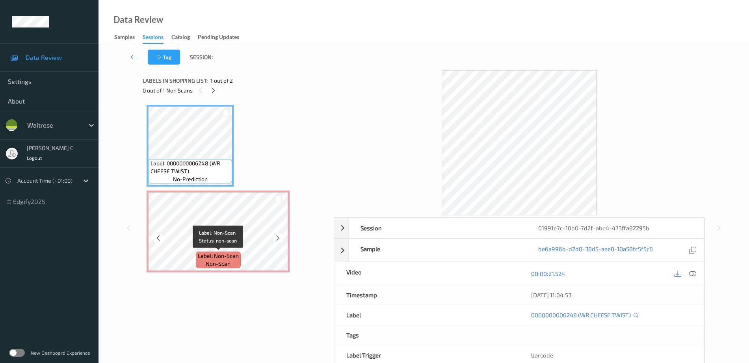
click at [210, 253] on span "Label: Non-Scan" at bounding box center [218, 256] width 41 height 8
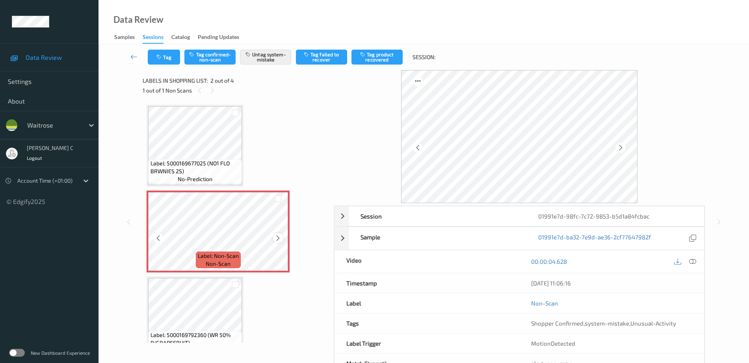
click at [279, 238] on icon at bounding box center [278, 238] width 7 height 7
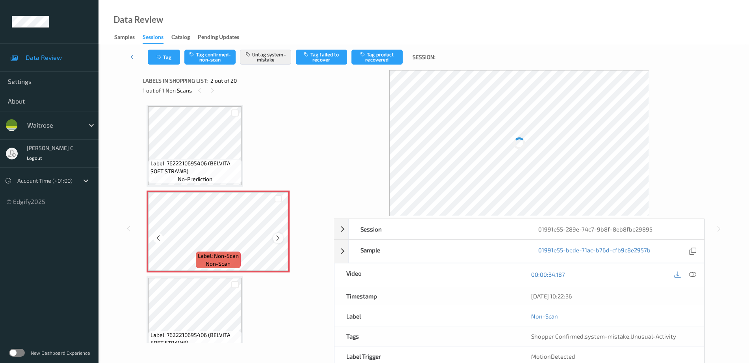
click at [277, 236] on icon at bounding box center [278, 238] width 7 height 7
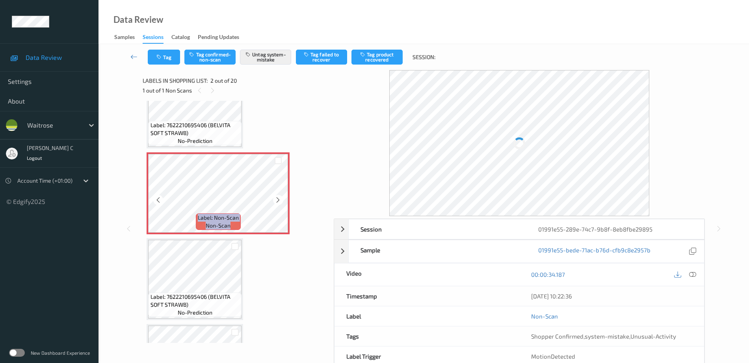
scroll to position [49, 0]
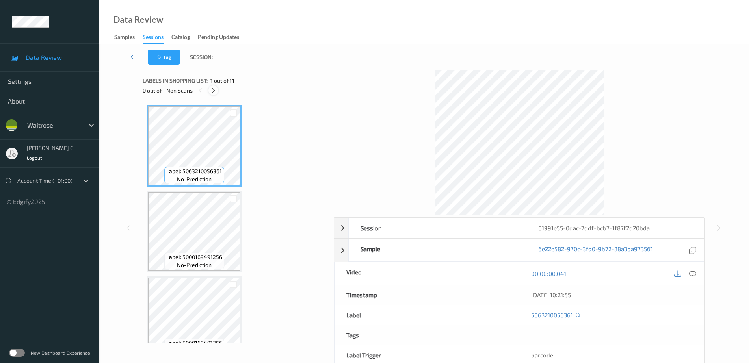
click at [217, 88] on div at bounding box center [213, 90] width 10 height 10
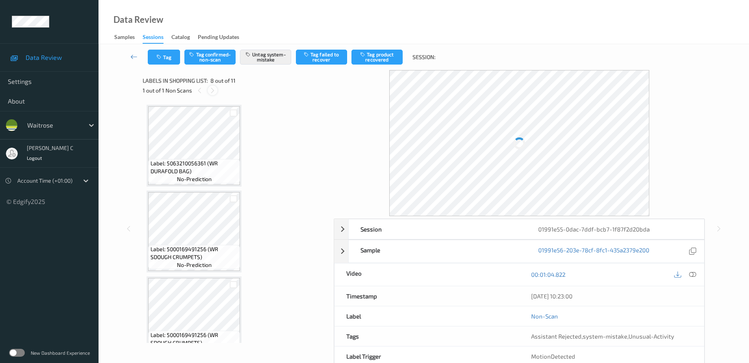
scroll to position [519, 0]
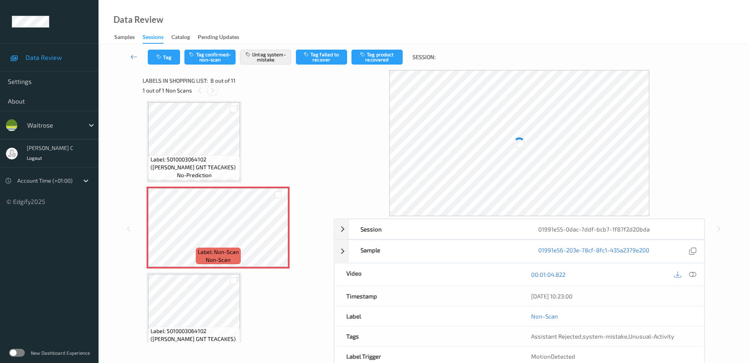
click at [215, 91] on icon at bounding box center [212, 90] width 7 height 7
click at [275, 232] on icon at bounding box center [278, 234] width 7 height 7
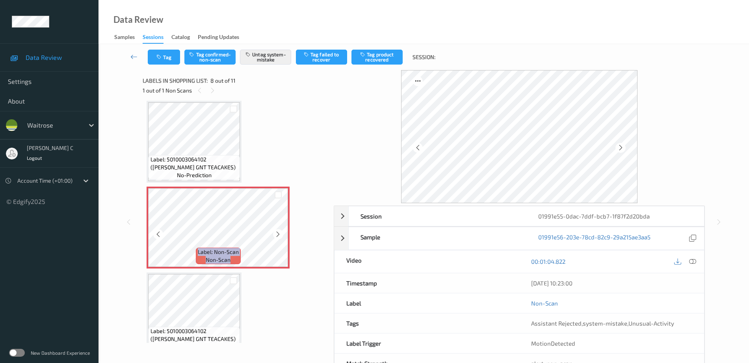
click at [275, 232] on icon at bounding box center [278, 234] width 7 height 7
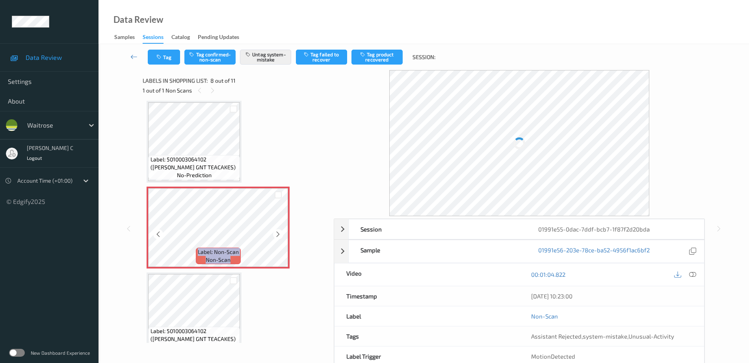
click at [275, 232] on icon at bounding box center [278, 234] width 7 height 7
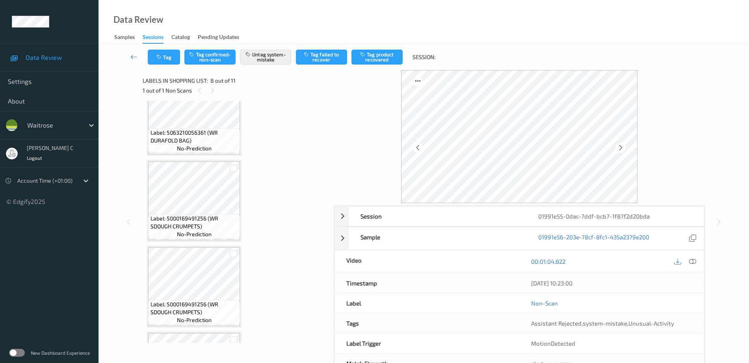
scroll to position [0, 0]
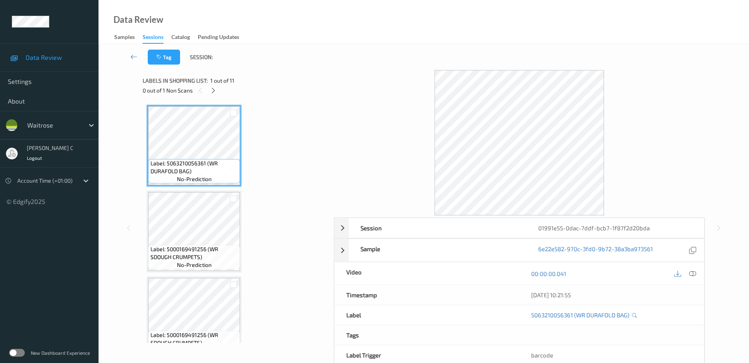
click at [692, 273] on icon at bounding box center [692, 273] width 7 height 7
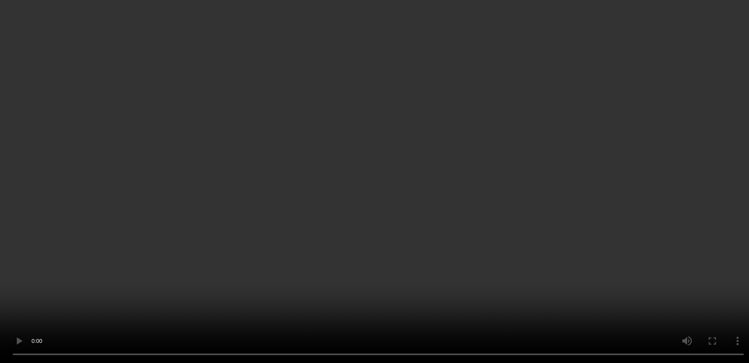
scroll to position [509, 0]
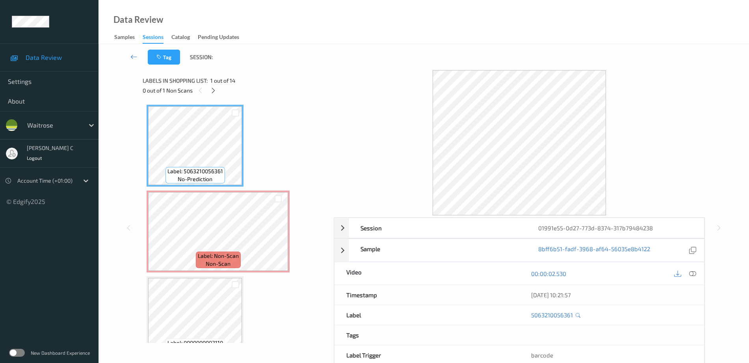
click at [694, 271] on icon at bounding box center [692, 273] width 7 height 7
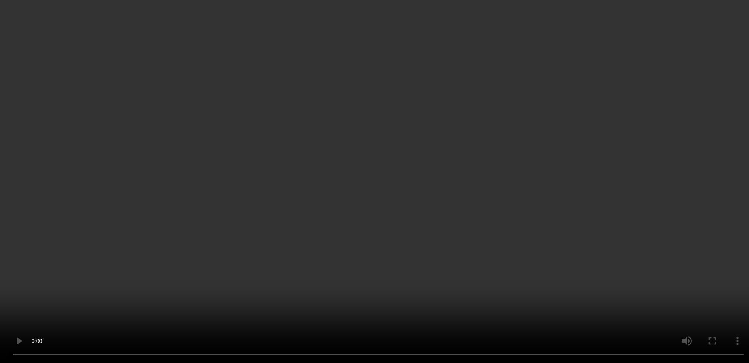
scroll to position [49, 0]
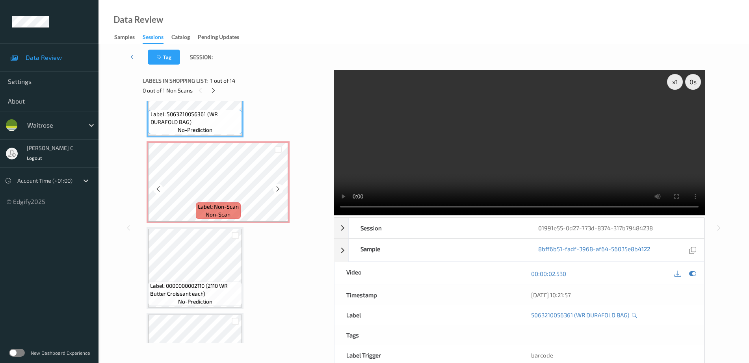
click at [223, 204] on span "Label: Non-Scan" at bounding box center [218, 207] width 41 height 8
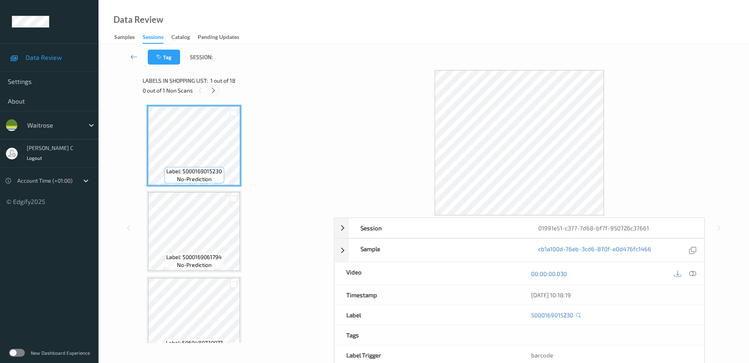
click at [214, 90] on icon at bounding box center [213, 90] width 7 height 7
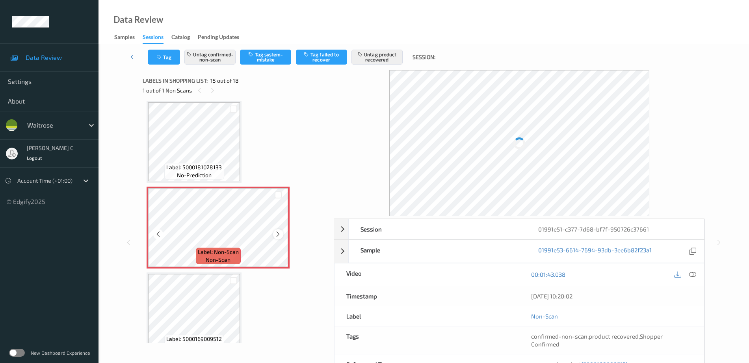
click at [279, 234] on icon at bounding box center [278, 234] width 7 height 7
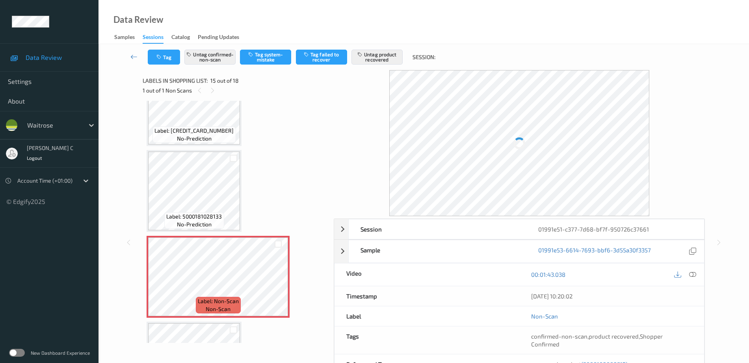
scroll to position [1022, 0]
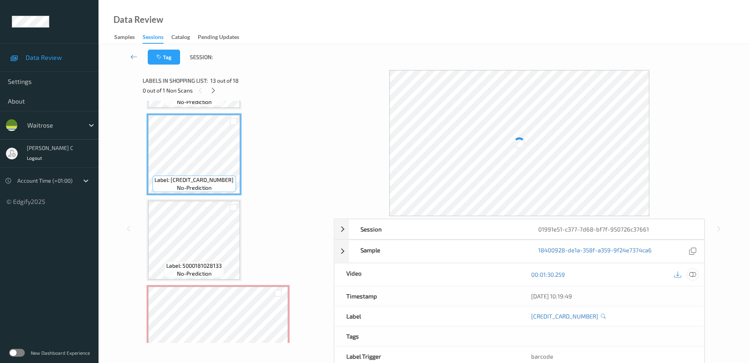
click at [692, 272] on icon at bounding box center [692, 274] width 7 height 7
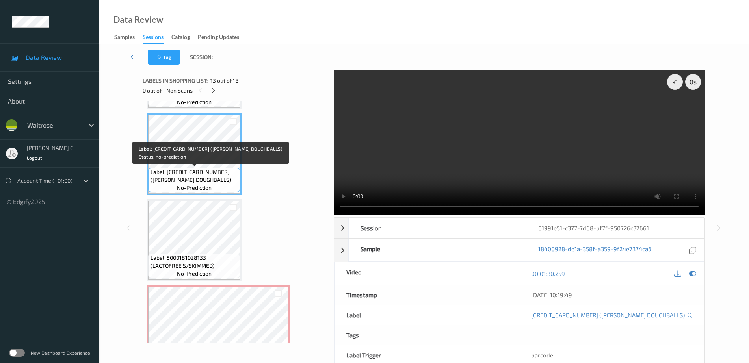
click at [165, 173] on span "Label: 5000169677650 (WR URBAN DOUGHBALLS)" at bounding box center [194, 176] width 88 height 16
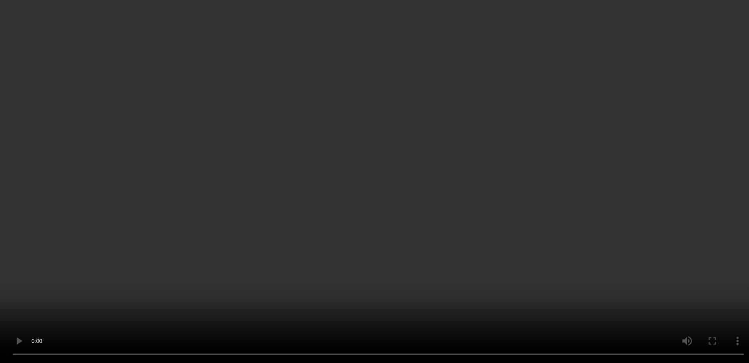
scroll to position [1170, 0]
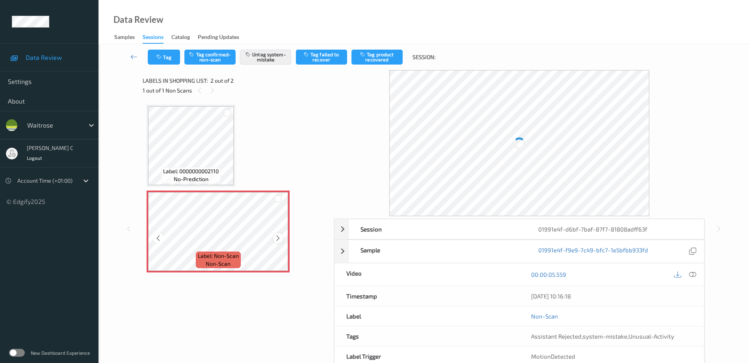
click at [279, 238] on icon at bounding box center [278, 238] width 7 height 7
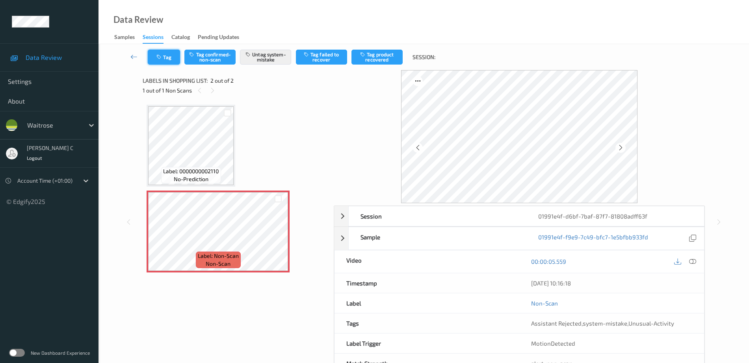
click at [178, 53] on button "Tag" at bounding box center [164, 57] width 32 height 15
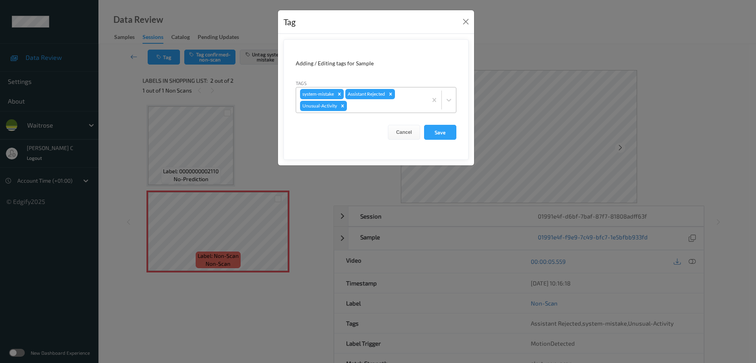
click at [373, 110] on div at bounding box center [386, 105] width 75 height 9
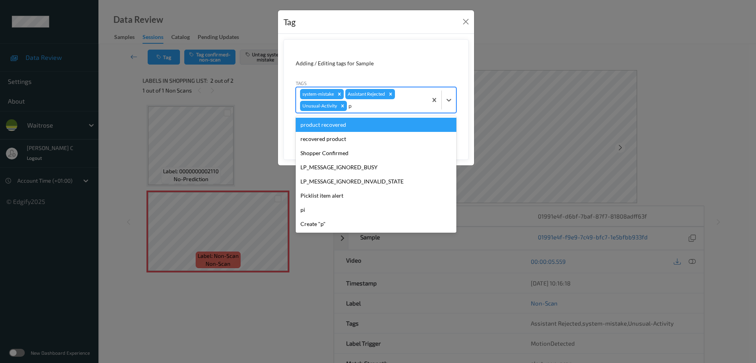
type input "pi"
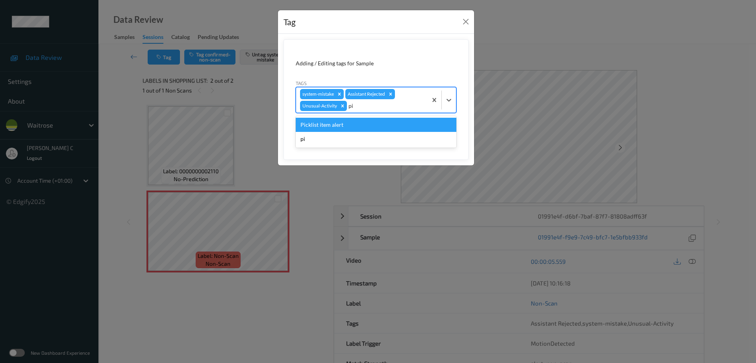
click at [343, 121] on div "Picklist item alert" at bounding box center [376, 125] width 161 height 14
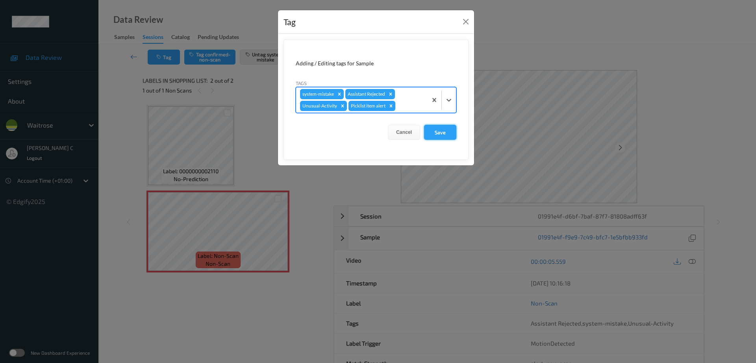
click at [436, 136] on button "Save" at bounding box center [440, 132] width 32 height 15
click at [438, 132] on button "Save" at bounding box center [440, 132] width 32 height 15
click at [443, 133] on button "Save" at bounding box center [440, 132] width 32 height 15
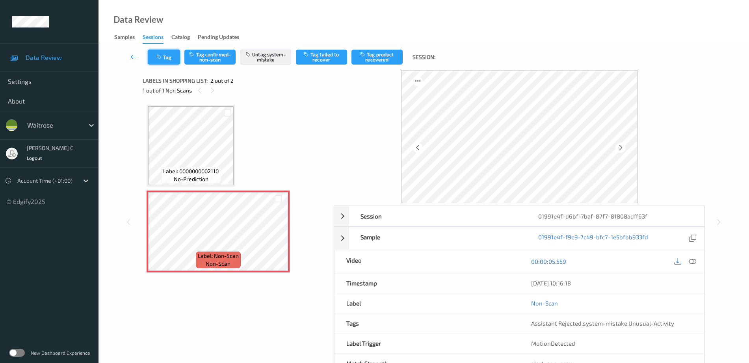
click at [157, 51] on button "Tag" at bounding box center [164, 57] width 32 height 15
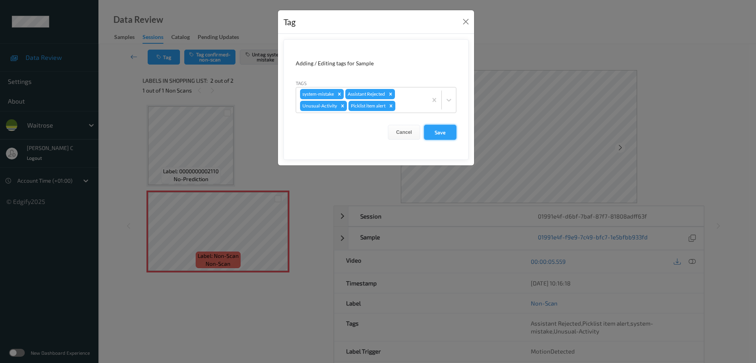
click at [445, 134] on button "Save" at bounding box center [440, 132] width 32 height 15
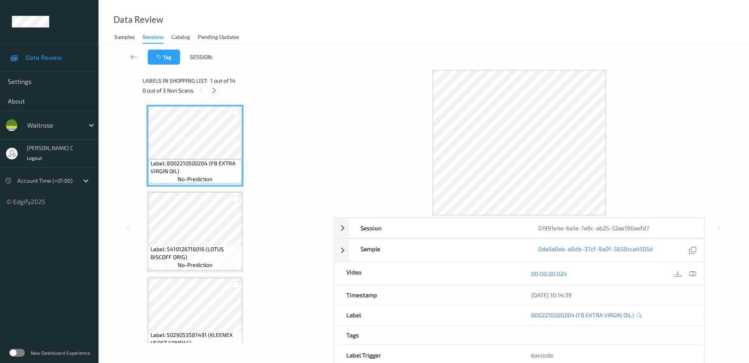
click at [214, 90] on icon at bounding box center [214, 90] width 7 height 7
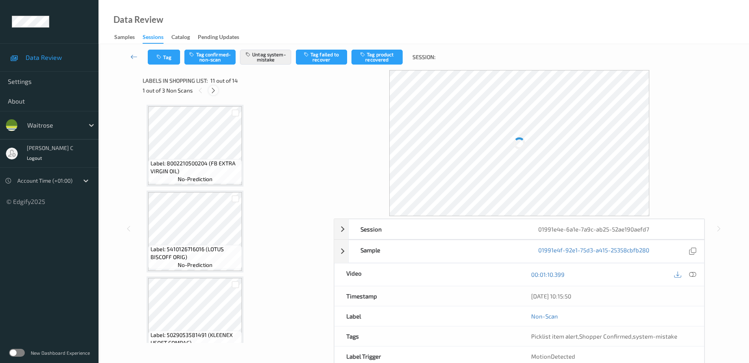
scroll to position [777, 0]
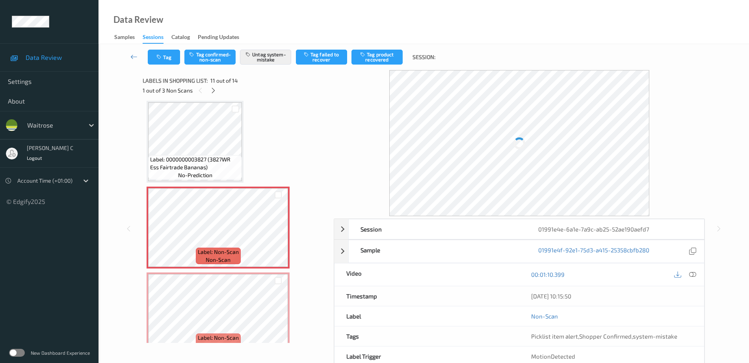
click at [193, 157] on span "Label: 0000000003827 (3827WR Ess Fairtrade Bananas)" at bounding box center [195, 164] width 90 height 16
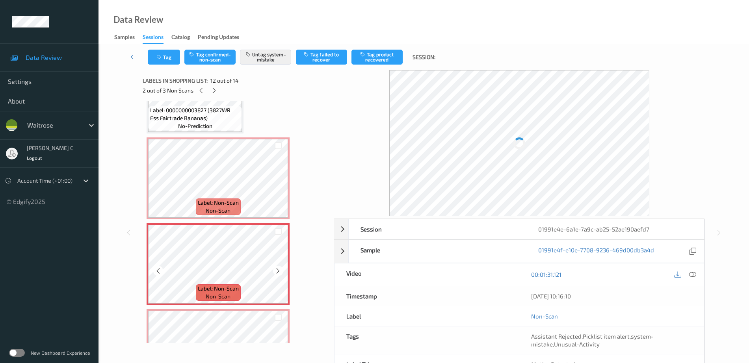
scroll to position [924, 0]
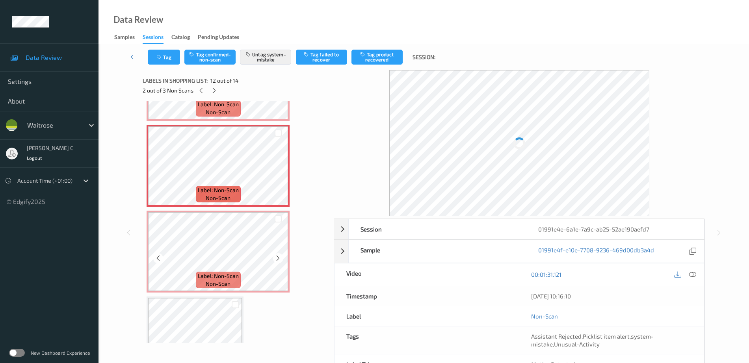
click at [202, 284] on div "Label: Non-Scan non-scan" at bounding box center [218, 280] width 45 height 17
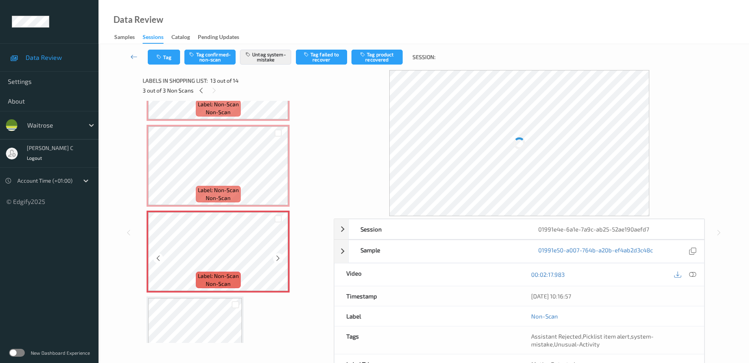
scroll to position [964, 0]
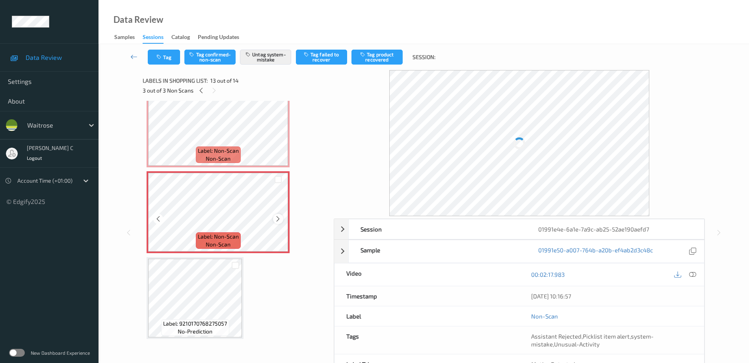
click at [279, 220] on icon at bounding box center [278, 218] width 7 height 7
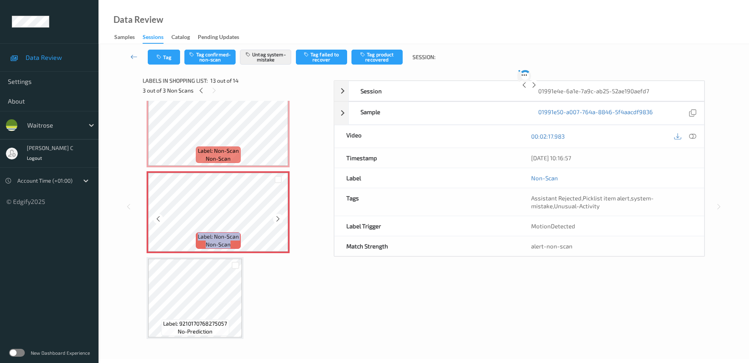
click at [279, 220] on icon at bounding box center [278, 218] width 7 height 7
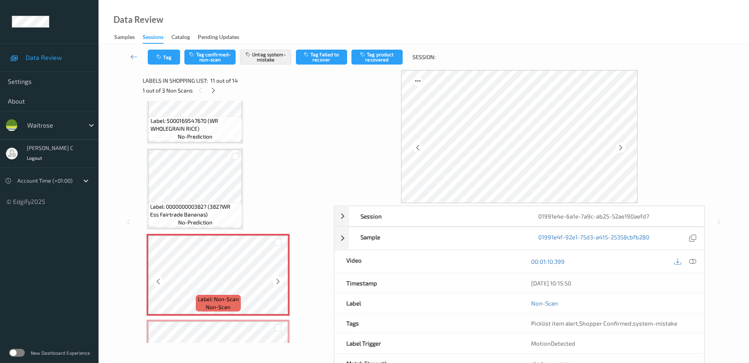
scroll to position [718, 0]
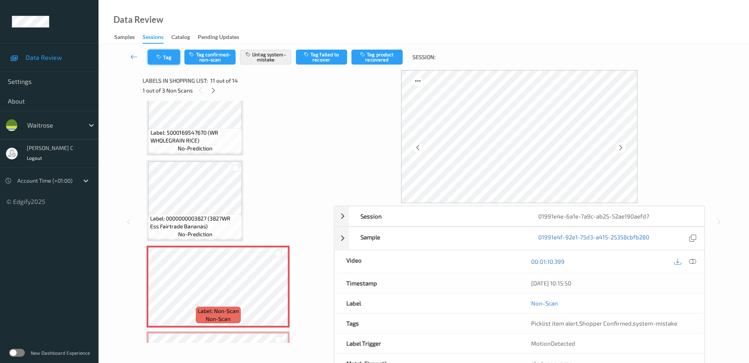
click at [165, 62] on button "Tag" at bounding box center [164, 57] width 32 height 15
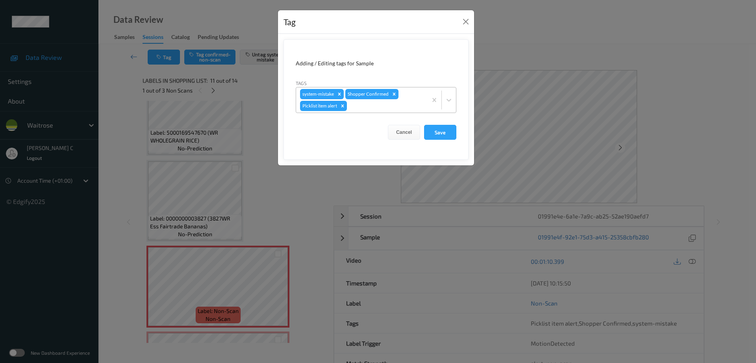
click at [381, 110] on div at bounding box center [386, 105] width 75 height 9
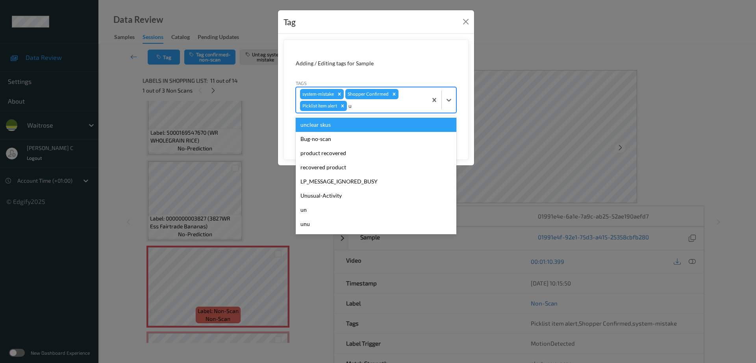
type input "un"
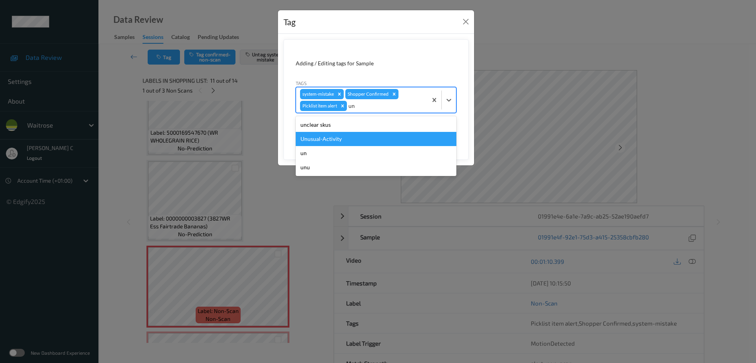
click at [334, 139] on div "Unusual-Activity" at bounding box center [376, 139] width 161 height 14
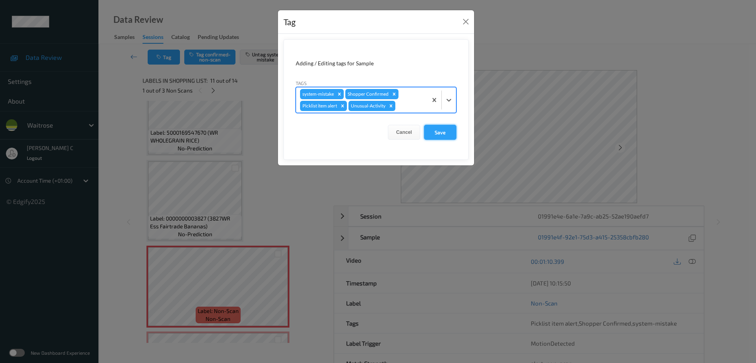
click at [449, 134] on button "Save" at bounding box center [440, 132] width 32 height 15
click at [439, 131] on button "Save" at bounding box center [440, 132] width 32 height 15
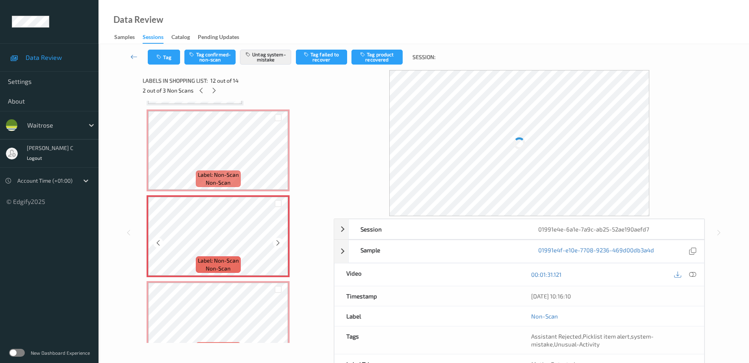
scroll to position [865, 0]
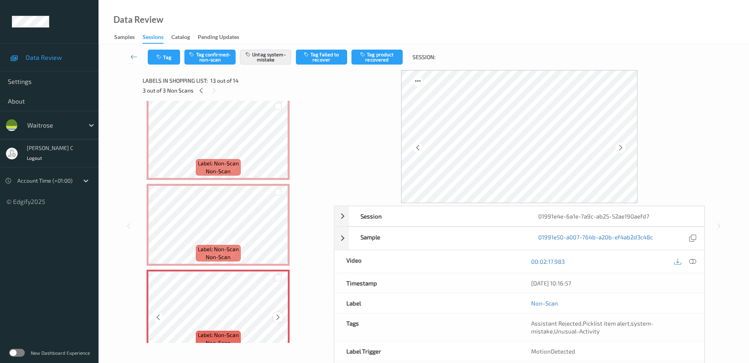
click at [280, 317] on icon at bounding box center [278, 317] width 7 height 7
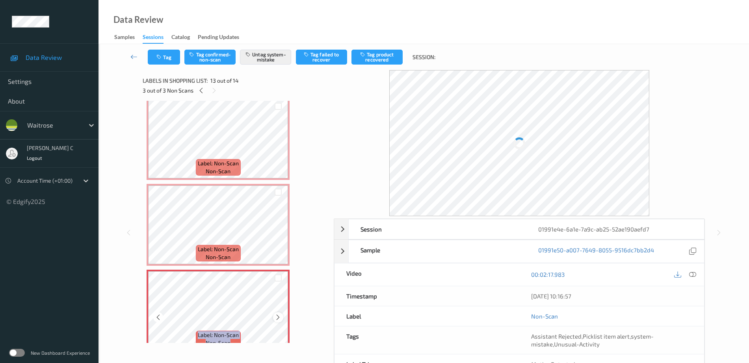
click at [280, 316] on icon at bounding box center [278, 317] width 7 height 7
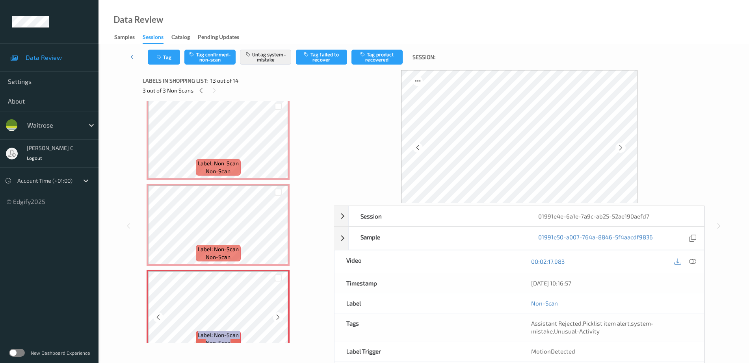
click at [280, 316] on icon at bounding box center [278, 317] width 7 height 7
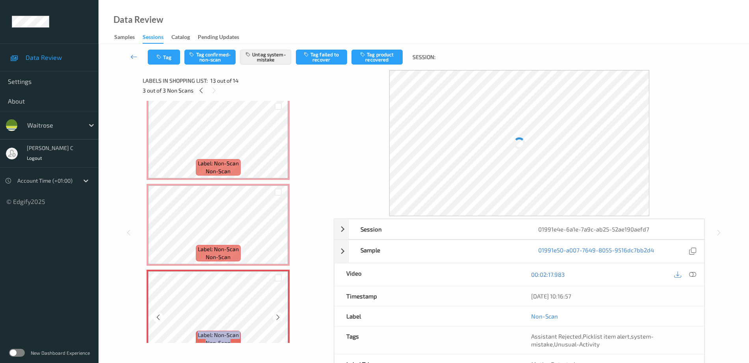
click at [280, 316] on icon at bounding box center [278, 317] width 7 height 7
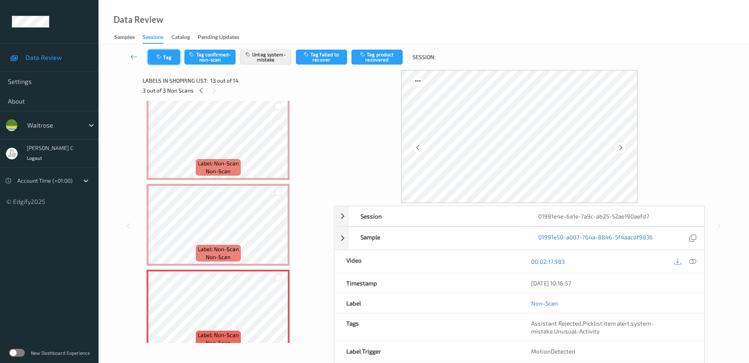
click at [169, 62] on button "Tag" at bounding box center [164, 57] width 32 height 15
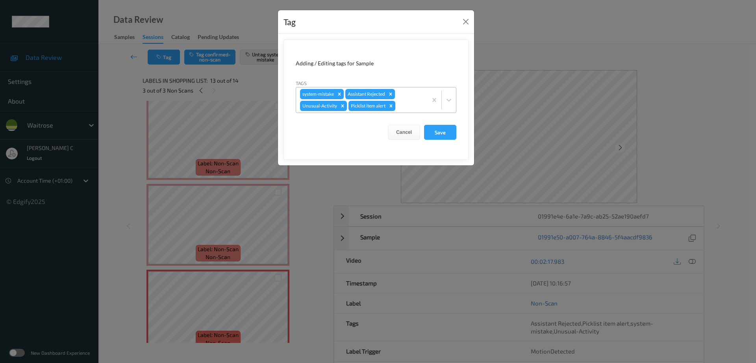
click at [393, 107] on icon "Remove Picklist item alert" at bounding box center [391, 105] width 3 height 3
click at [442, 131] on button "Save" at bounding box center [440, 132] width 32 height 15
click at [443, 131] on button "Save" at bounding box center [440, 132] width 32 height 15
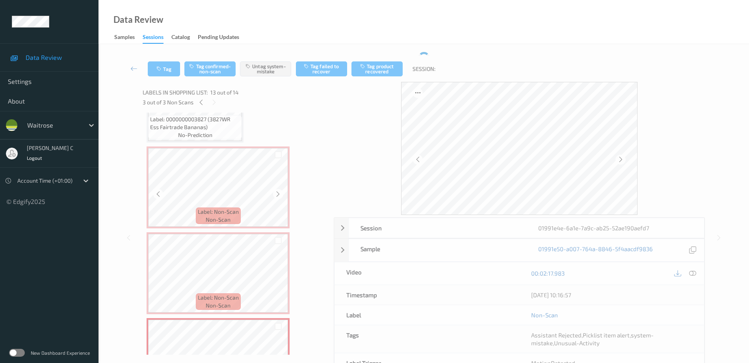
scroll to position [816, 0]
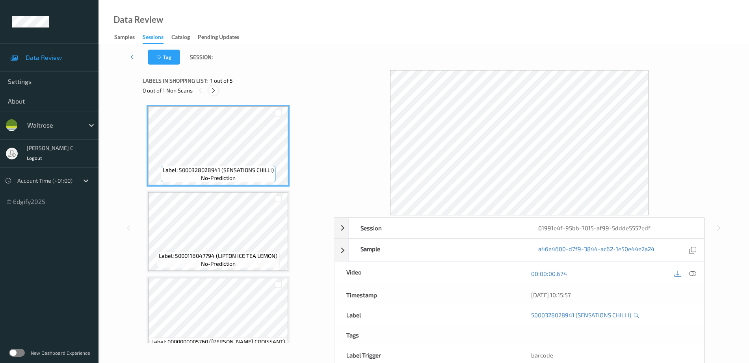
click at [212, 89] on icon at bounding box center [213, 90] width 7 height 7
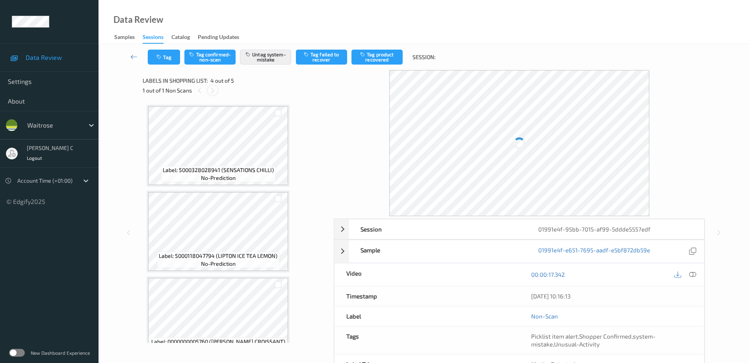
scroll to position [176, 0]
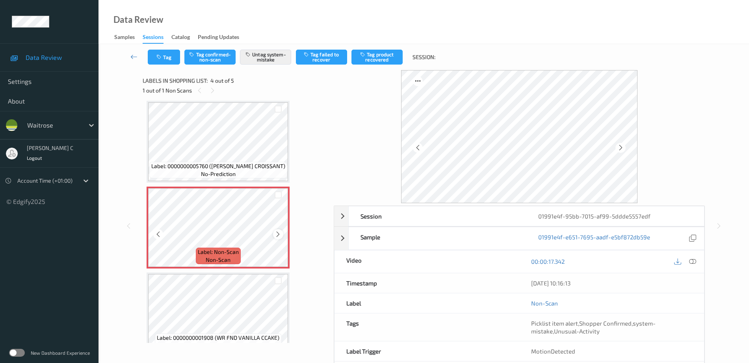
click at [277, 233] on icon at bounding box center [278, 234] width 7 height 7
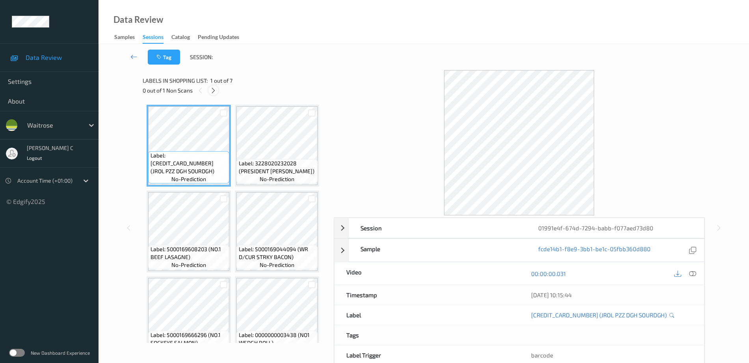
click at [215, 89] on icon at bounding box center [213, 90] width 7 height 7
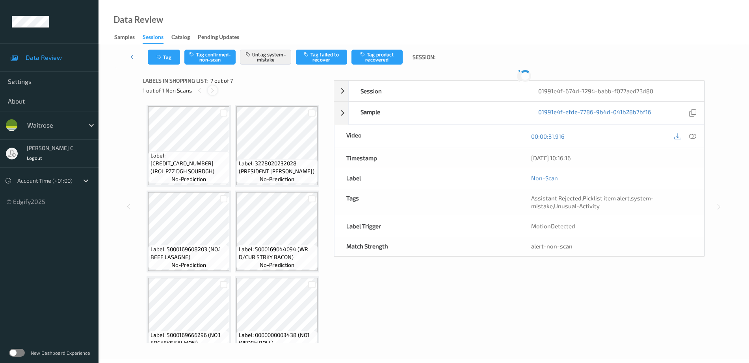
scroll to position [105, 0]
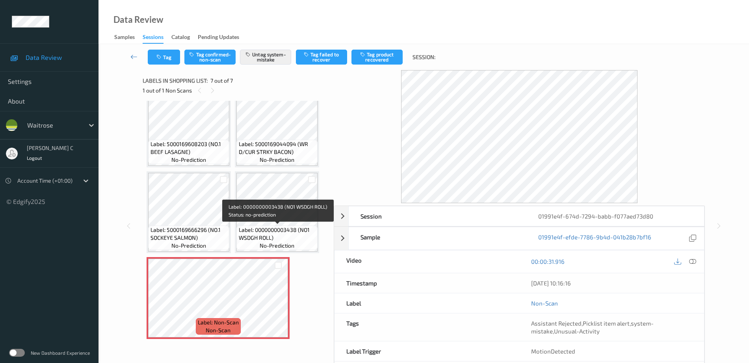
click at [260, 229] on span "Label: 0000000003438 (NO1 WSDGH ROLL)" at bounding box center [277, 234] width 77 height 16
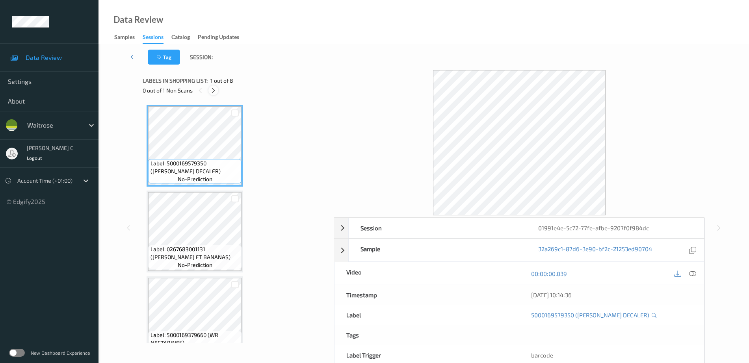
click at [215, 93] on icon at bounding box center [213, 90] width 7 height 7
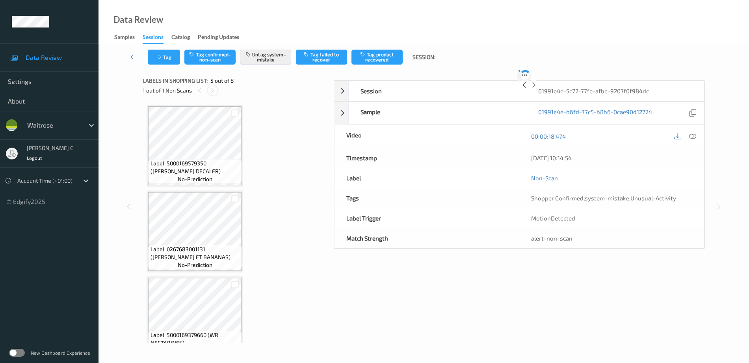
scroll to position [262, 0]
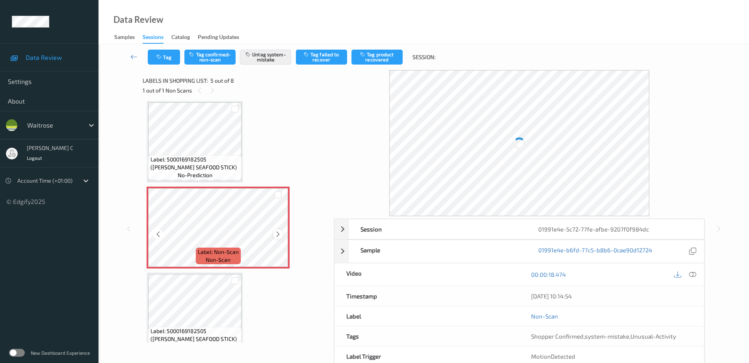
click at [278, 232] on icon at bounding box center [278, 234] width 7 height 7
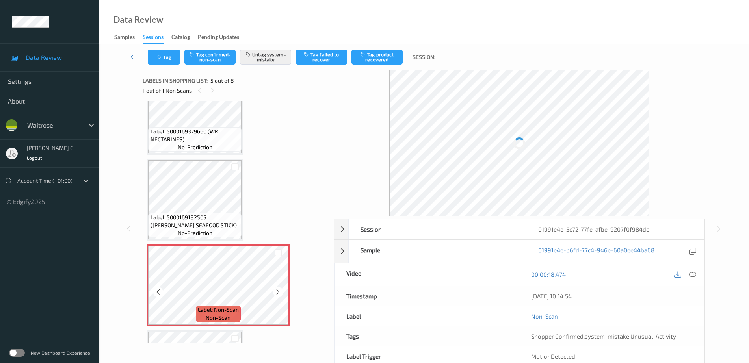
scroll to position [163, 0]
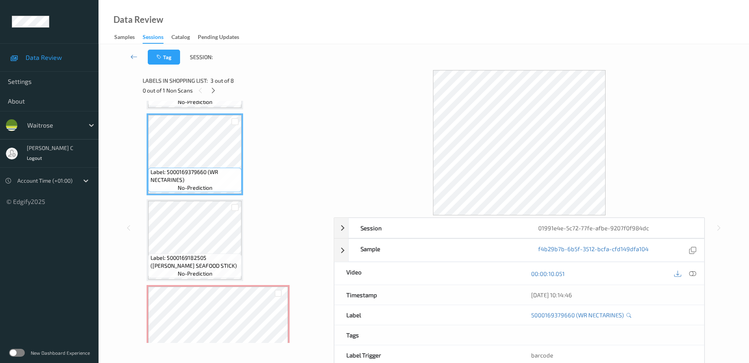
click at [694, 273] on icon at bounding box center [692, 273] width 7 height 7
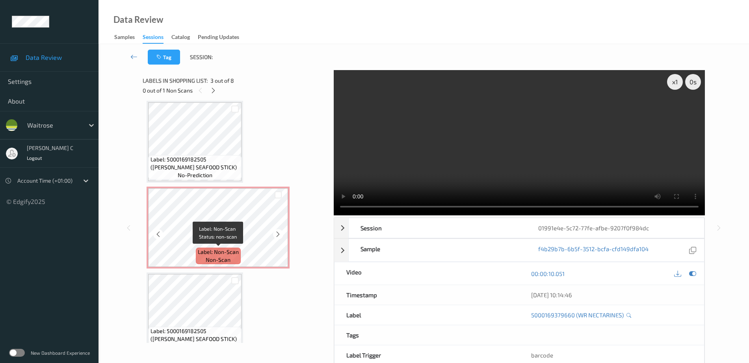
click at [220, 261] on span "non-scan" at bounding box center [218, 260] width 25 height 8
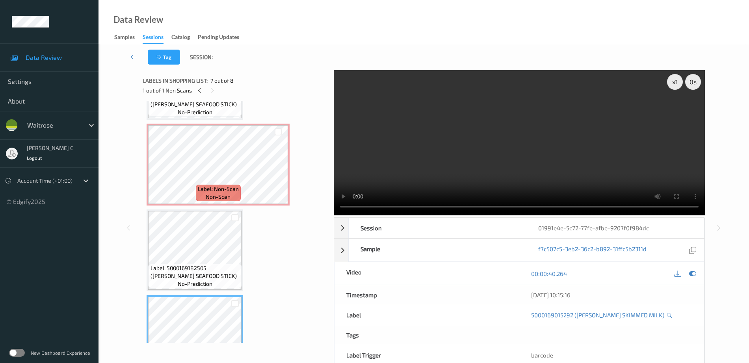
scroll to position [311, 0]
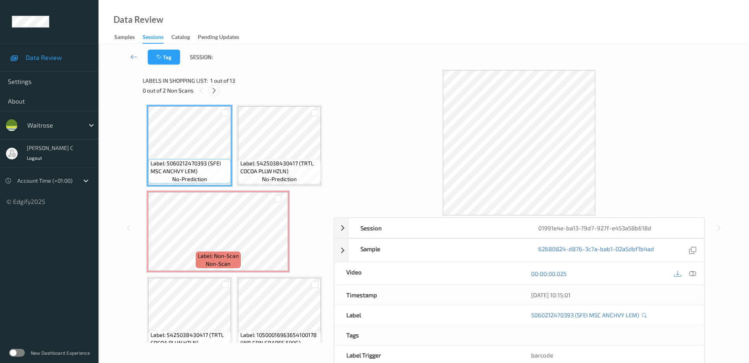
click at [210, 87] on div at bounding box center [214, 90] width 10 height 10
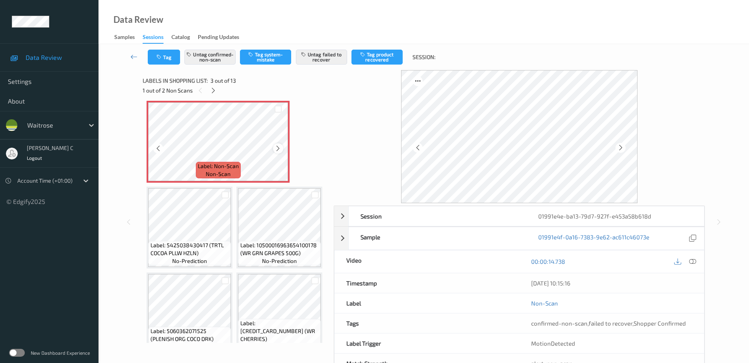
click at [281, 152] on icon at bounding box center [278, 148] width 7 height 7
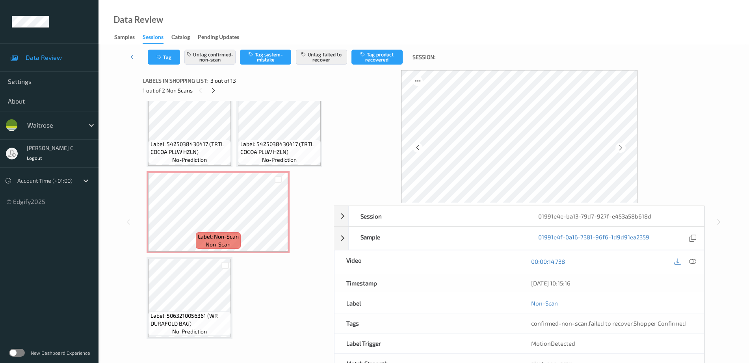
scroll to position [878, 0]
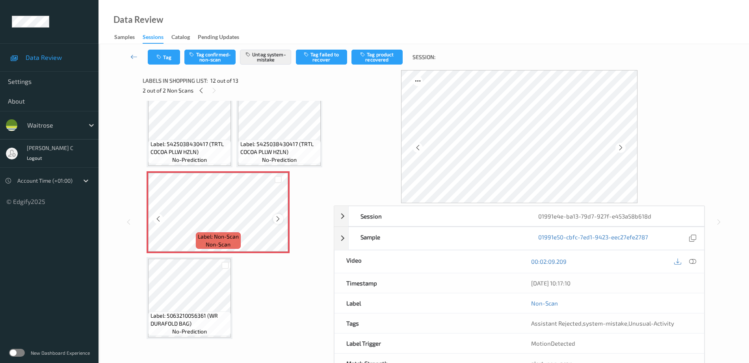
click at [279, 218] on icon at bounding box center [278, 218] width 7 height 7
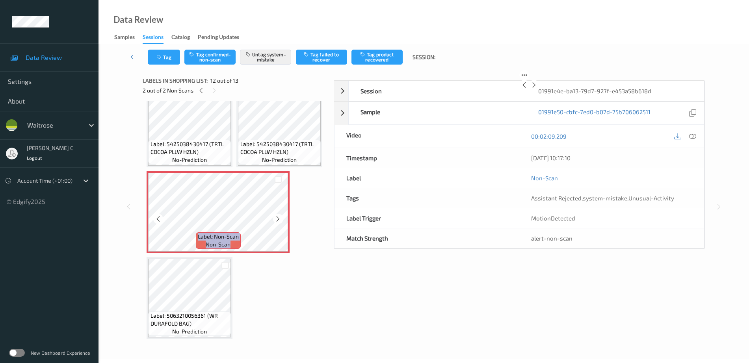
click at [279, 218] on icon at bounding box center [278, 218] width 7 height 7
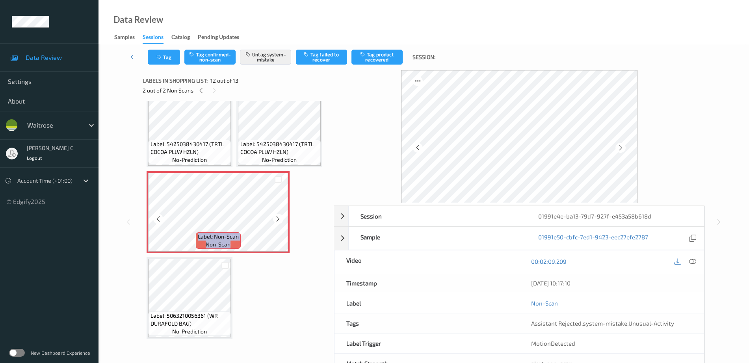
click at [279, 218] on icon at bounding box center [278, 218] width 7 height 7
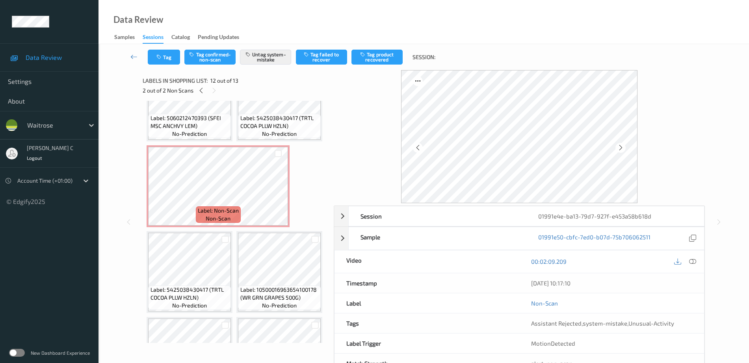
scroll to position [0, 0]
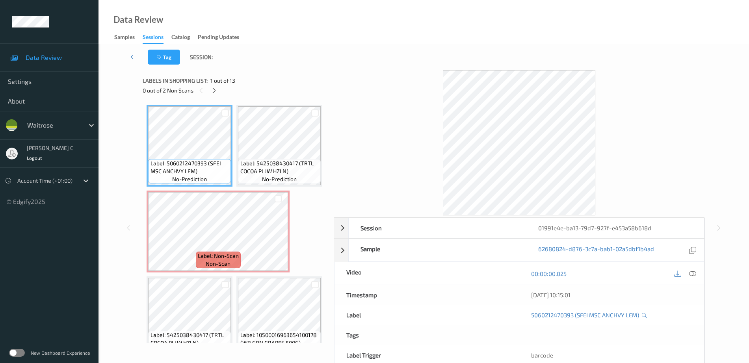
click at [696, 273] on icon at bounding box center [692, 273] width 7 height 7
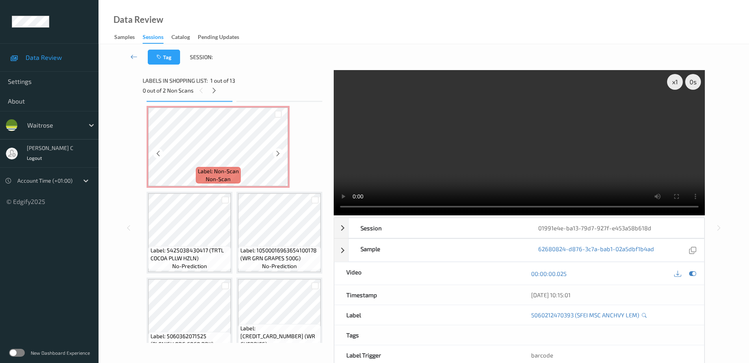
scroll to position [98, 0]
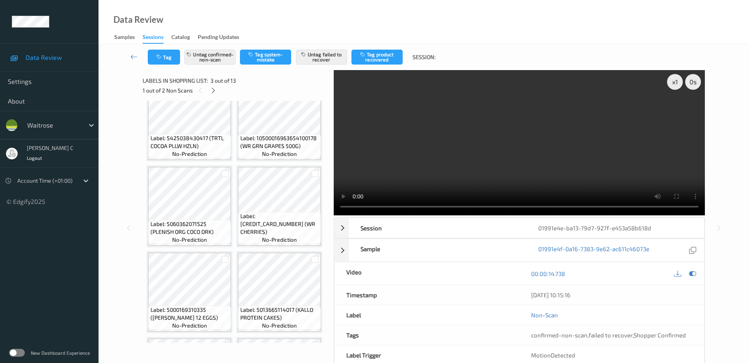
click at [208, 150] on span "Label: 5425038430417 (TRTL COCOA PLLW HZLN)" at bounding box center [189, 142] width 79 height 16
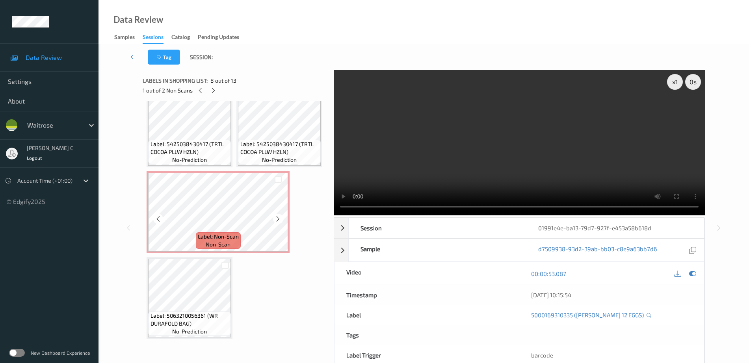
scroll to position [878, 0]
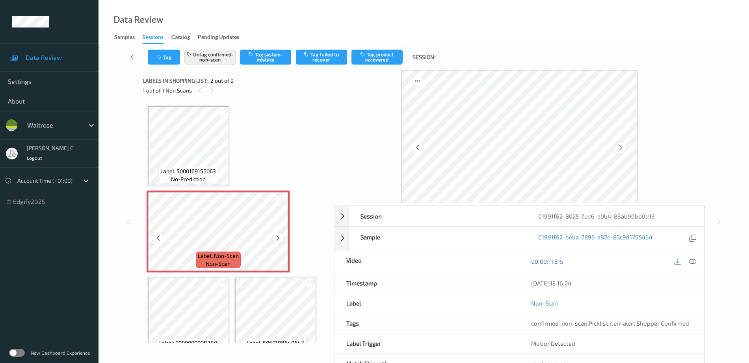
click at [280, 240] on icon at bounding box center [278, 238] width 7 height 7
click at [281, 240] on icon at bounding box center [278, 238] width 7 height 7
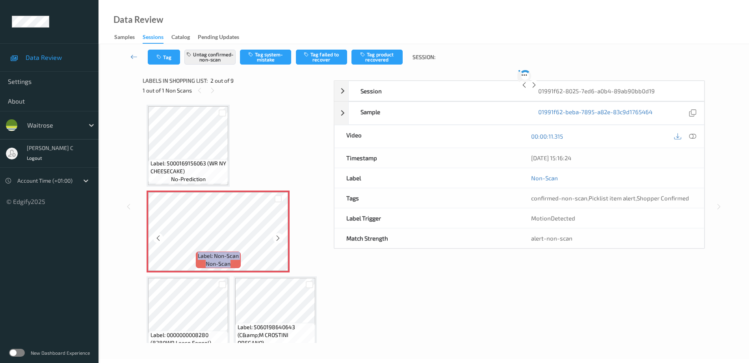
scroll to position [49, 0]
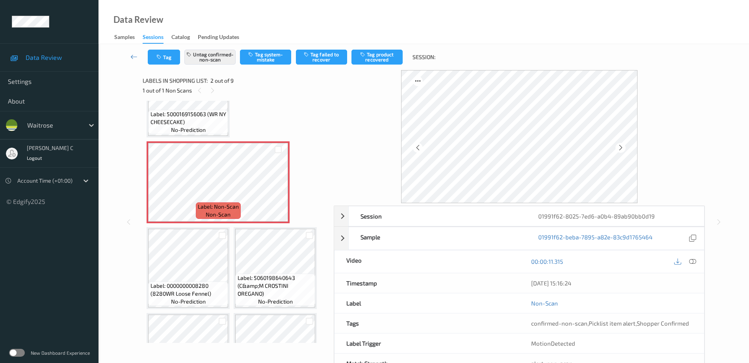
click at [187, 291] on span "Label: 0000000008280 (8280WR Loose Fennel)" at bounding box center [188, 290] width 76 height 16
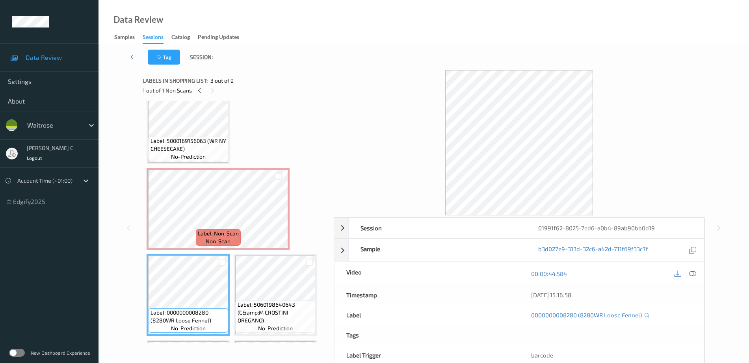
scroll to position [0, 0]
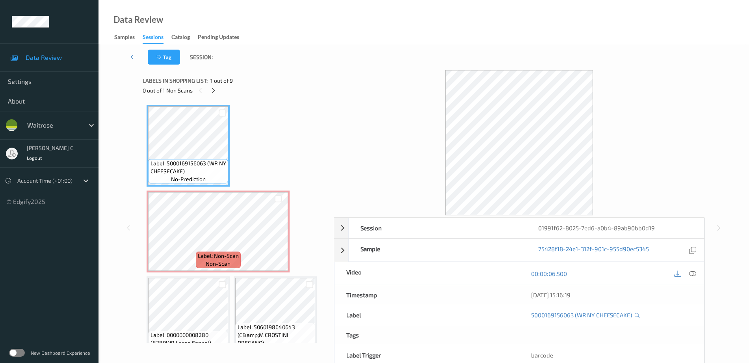
click at [696, 271] on div at bounding box center [692, 273] width 11 height 11
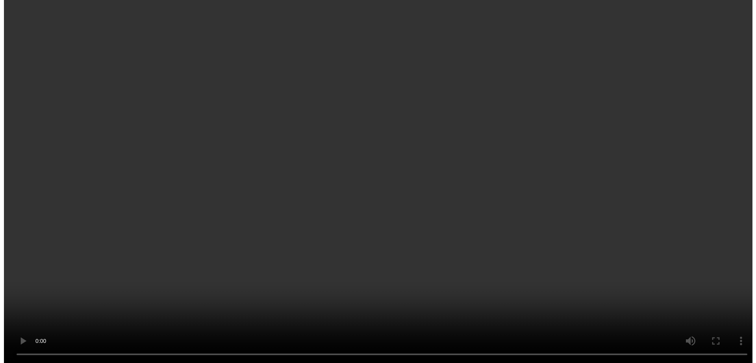
scroll to position [98, 0]
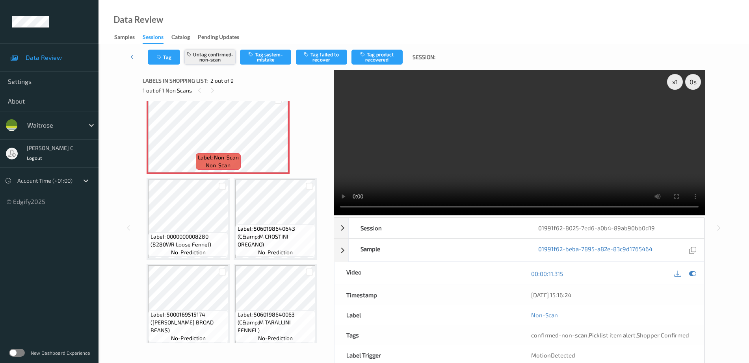
click at [215, 63] on button "Untag confirmed-non-scan" at bounding box center [209, 57] width 51 height 15
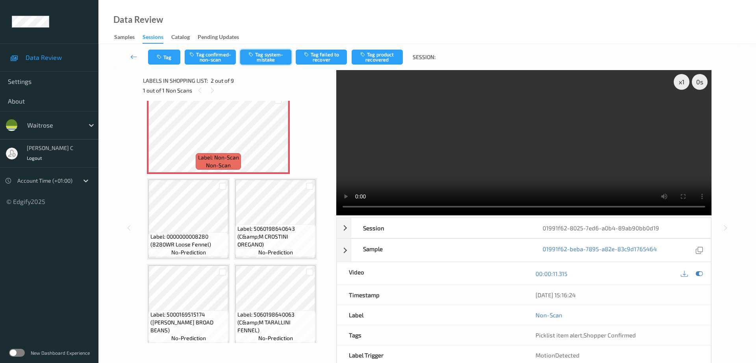
click at [273, 54] on button "Tag system-mistake" at bounding box center [265, 57] width 51 height 15
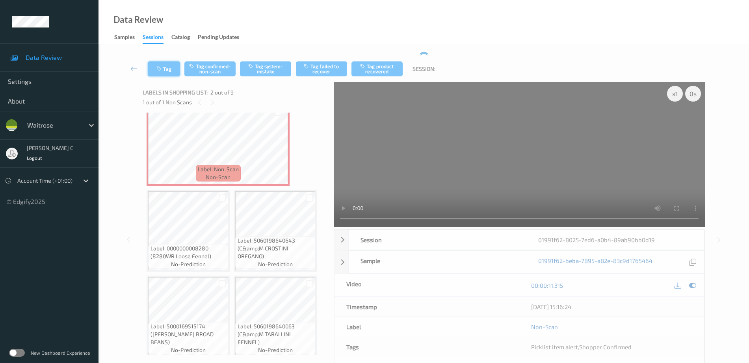
click at [165, 68] on button "Tag" at bounding box center [164, 68] width 32 height 15
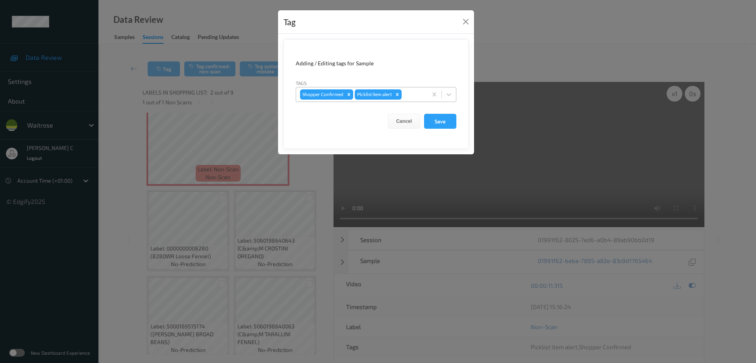
click at [409, 93] on div at bounding box center [413, 94] width 20 height 9
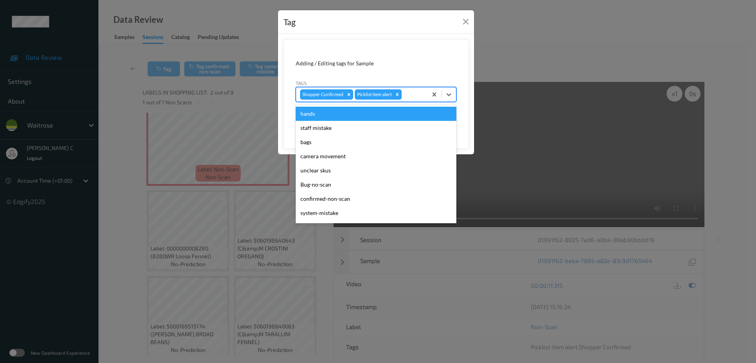
click at [397, 96] on icon "Remove Picklist item alert" at bounding box center [398, 95] width 6 height 6
type input "un"
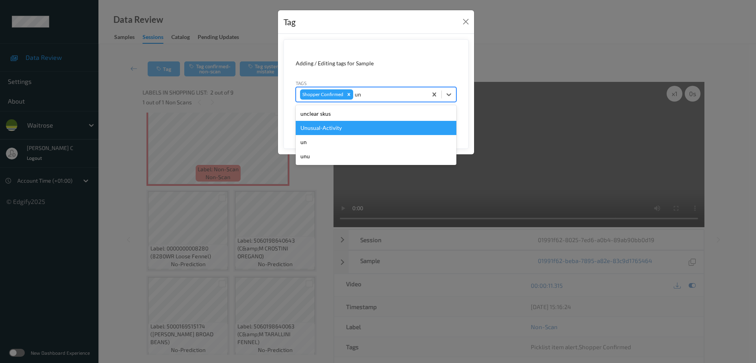
click at [340, 127] on div "Unusual-Activity" at bounding box center [376, 128] width 161 height 14
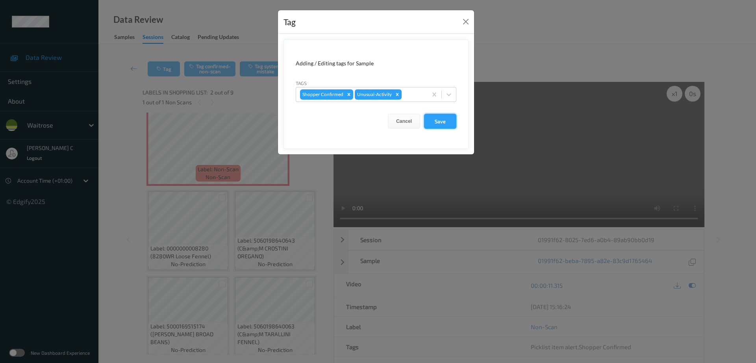
click at [442, 117] on button "Save" at bounding box center [440, 121] width 32 height 15
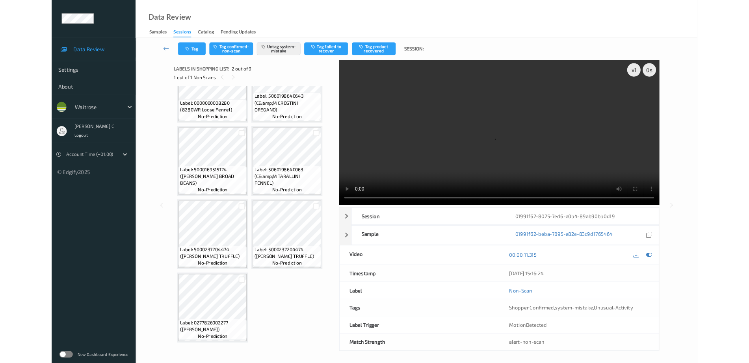
scroll to position [215, 0]
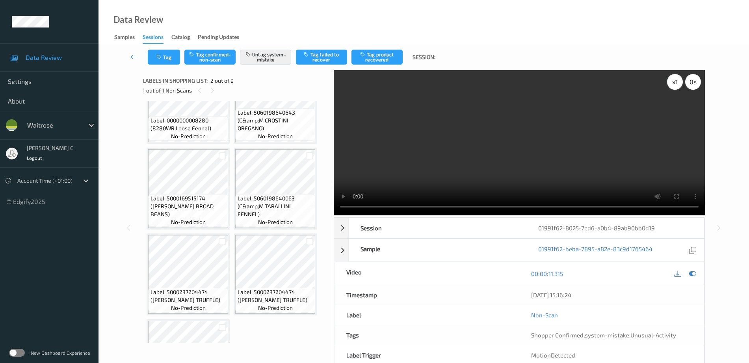
click at [677, 85] on div "x 1" at bounding box center [675, 82] width 16 height 16
drag, startPoint x: 677, startPoint y: 85, endPoint x: 671, endPoint y: 95, distance: 11.1
click at [677, 85] on div "x 2" at bounding box center [675, 82] width 16 height 16
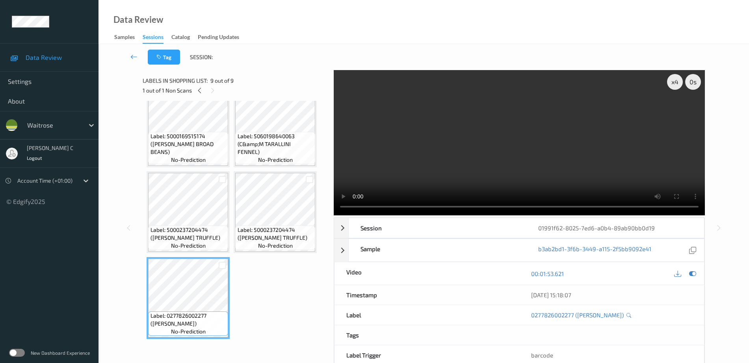
scroll to position [31, 0]
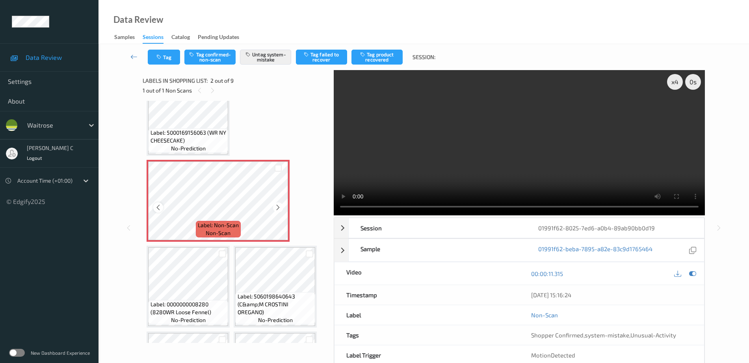
click at [160, 212] on div at bounding box center [158, 207] width 10 height 10
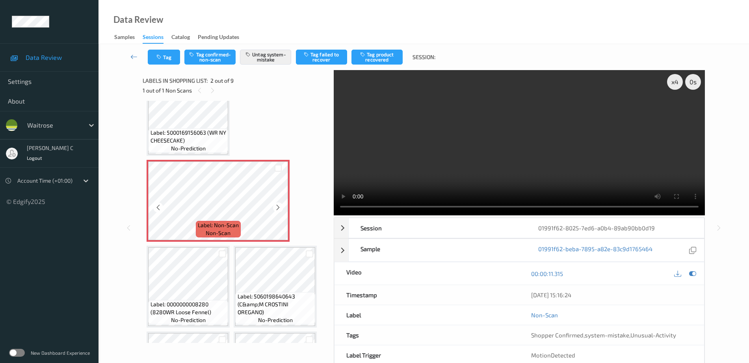
click at [160, 212] on div at bounding box center [158, 207] width 10 height 10
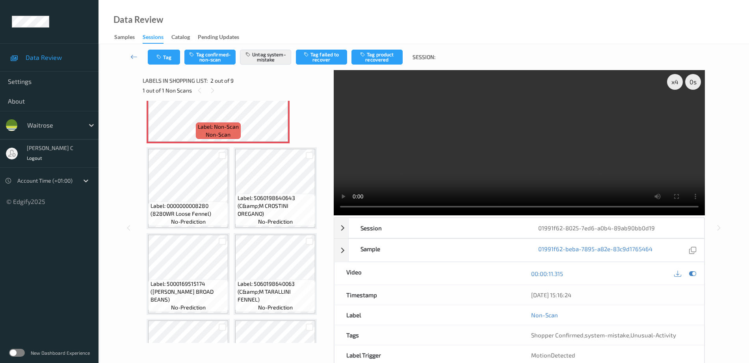
scroll to position [277, 0]
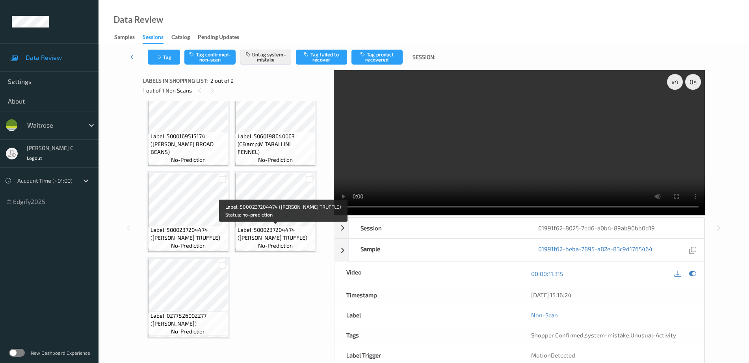
click at [267, 234] on span "Label: 5000237204474 (TYRRELLS TRUFFLE)" at bounding box center [276, 234] width 76 height 16
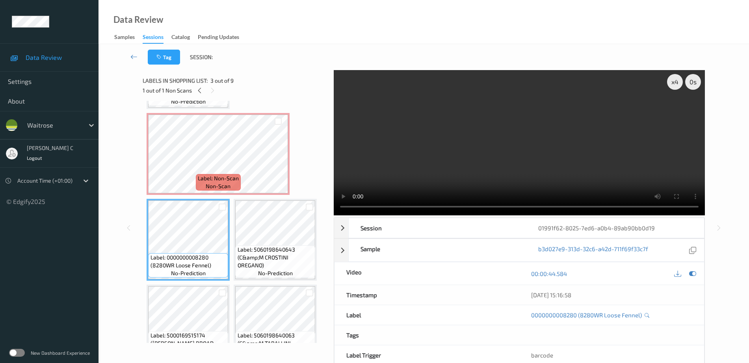
scroll to position [80, 0]
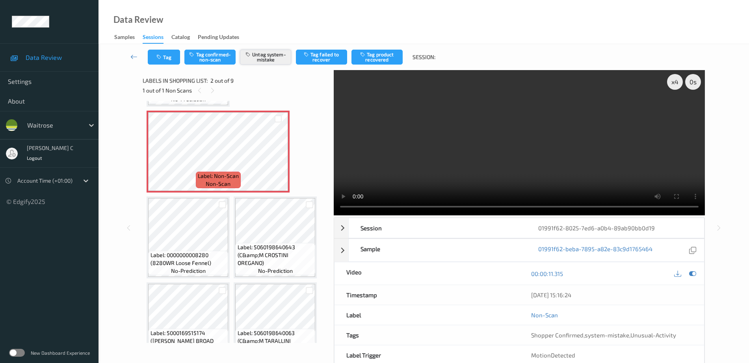
click at [279, 61] on button "Untag system-mistake" at bounding box center [265, 57] width 51 height 15
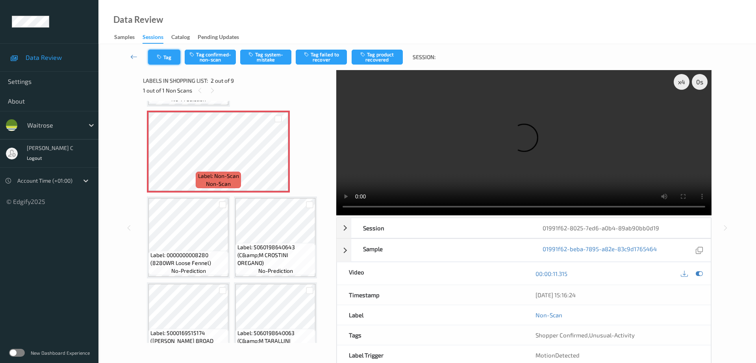
click at [160, 58] on icon "button" at bounding box center [160, 57] width 7 height 6
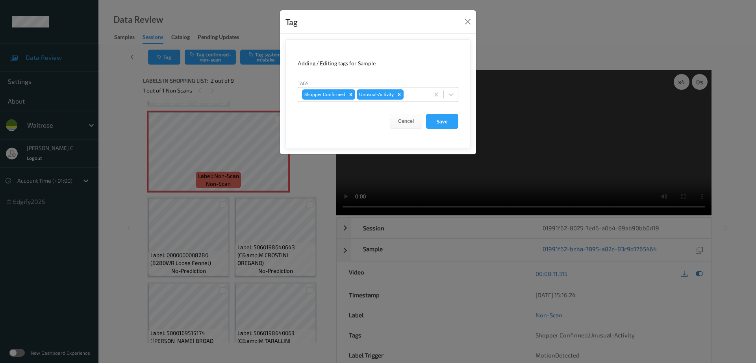
click at [397, 97] on div "Remove Unusual-Activity" at bounding box center [399, 94] width 9 height 10
click at [440, 118] on button "Save" at bounding box center [442, 121] width 32 height 15
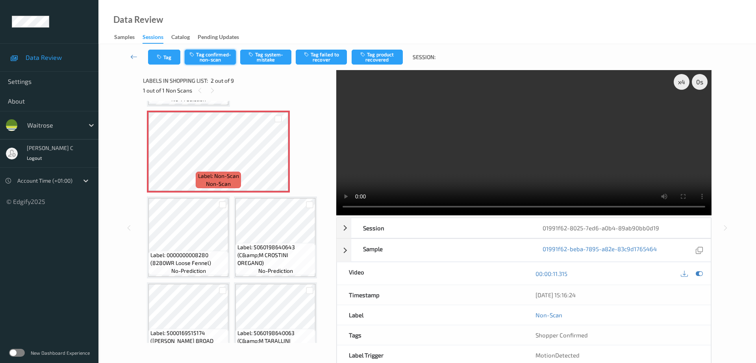
click at [213, 63] on button "Tag confirmed-non-scan" at bounding box center [210, 57] width 51 height 15
click at [374, 54] on button "Tag product recovered" at bounding box center [377, 57] width 51 height 15
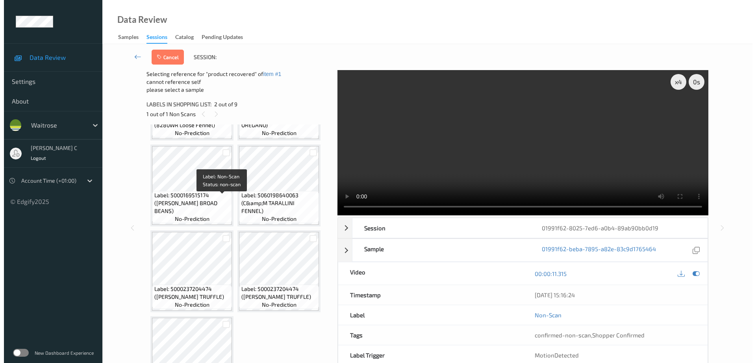
scroll to position [277, 0]
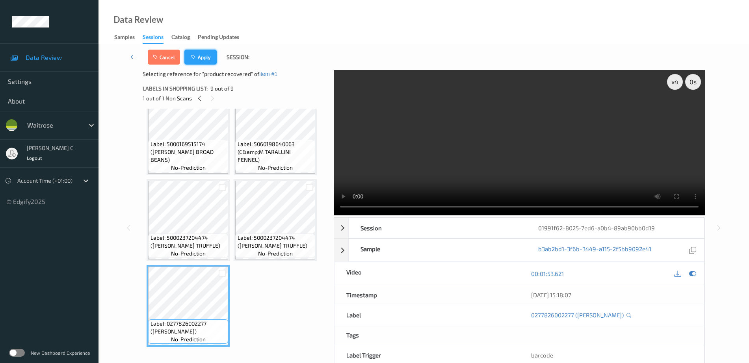
click at [200, 58] on button "Apply" at bounding box center [200, 57] width 32 height 15
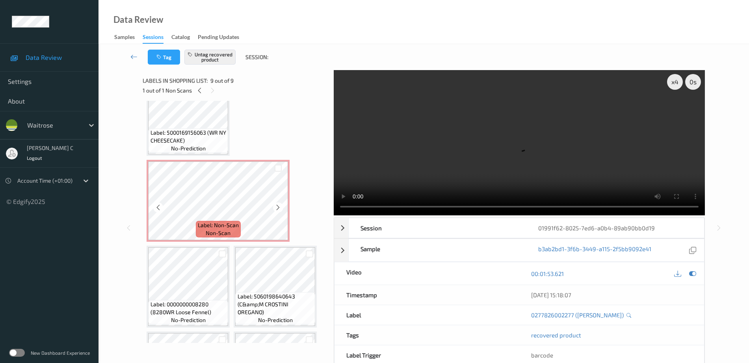
scroll to position [0, 0]
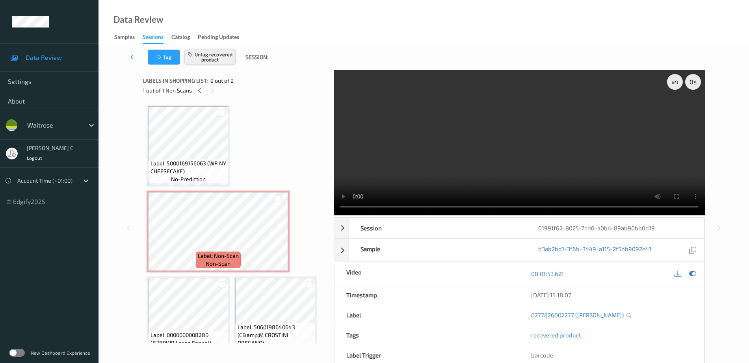
click at [213, 53] on button "Untag recovered product" at bounding box center [209, 57] width 51 height 15
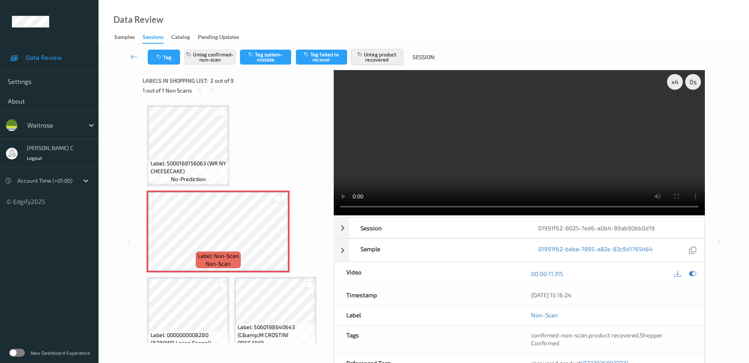
click at [381, 56] on button "Untag product recovered" at bounding box center [376, 57] width 51 height 15
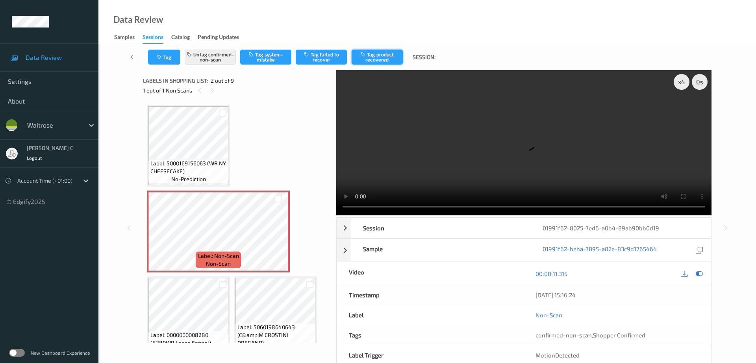
click at [373, 54] on button "Tag product recovered" at bounding box center [377, 57] width 51 height 15
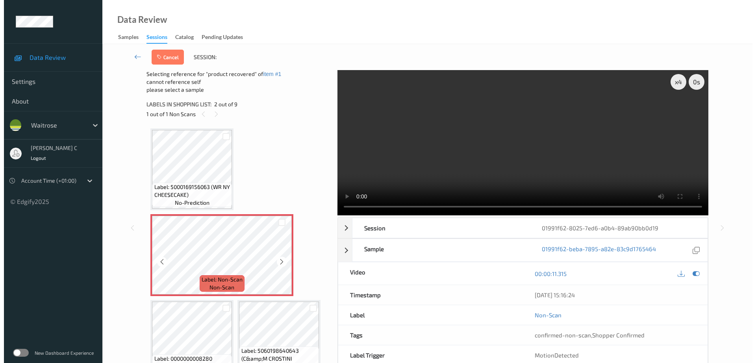
scroll to position [98, 0]
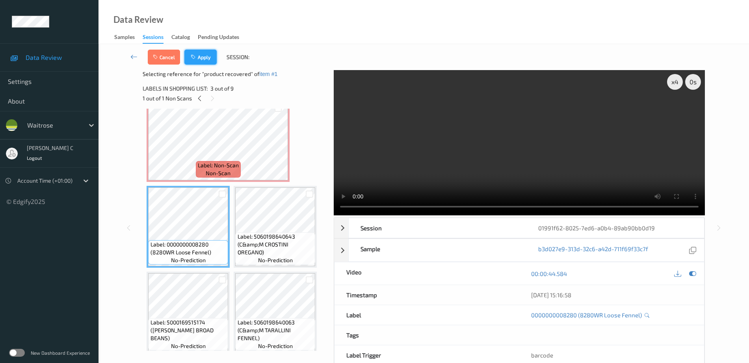
click at [202, 60] on button "Apply" at bounding box center [200, 57] width 32 height 15
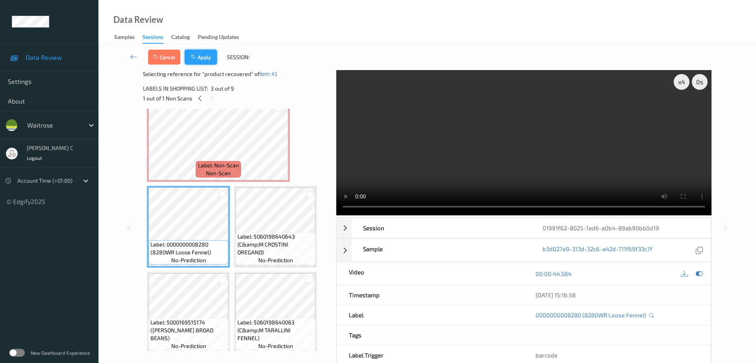
scroll to position [4, 0]
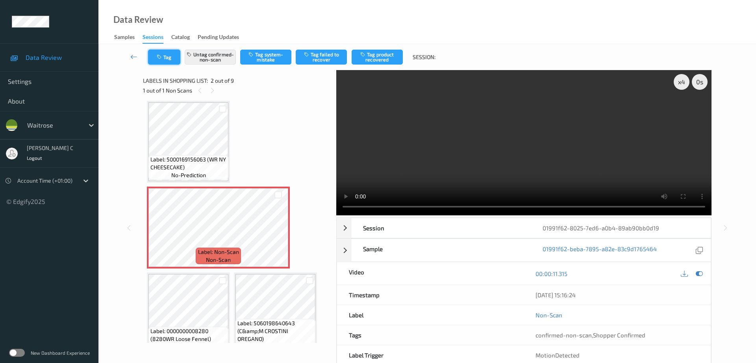
click at [162, 55] on icon "button" at bounding box center [160, 57] width 7 height 6
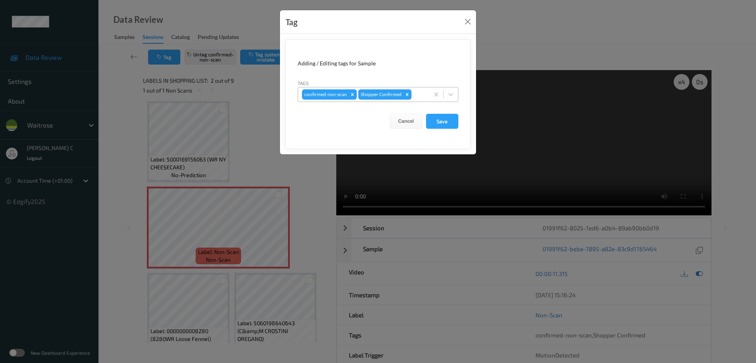
click at [418, 88] on div "confirmed-non-scan Shopper Confirmed" at bounding box center [363, 94] width 131 height 13
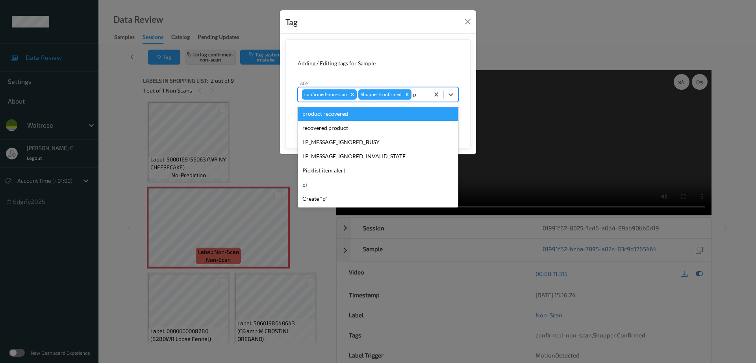
type input "pi"
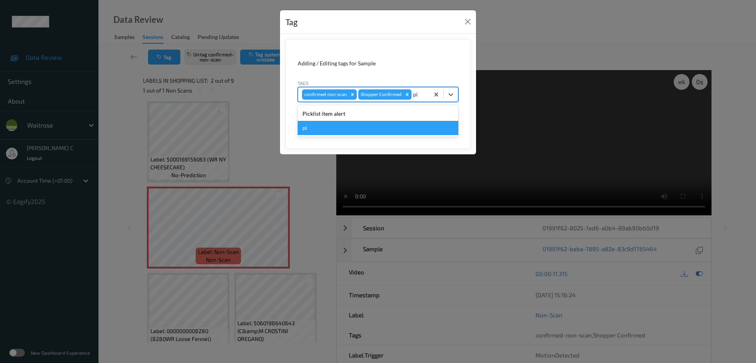
click at [348, 113] on div "Picklist item alert" at bounding box center [378, 114] width 161 height 14
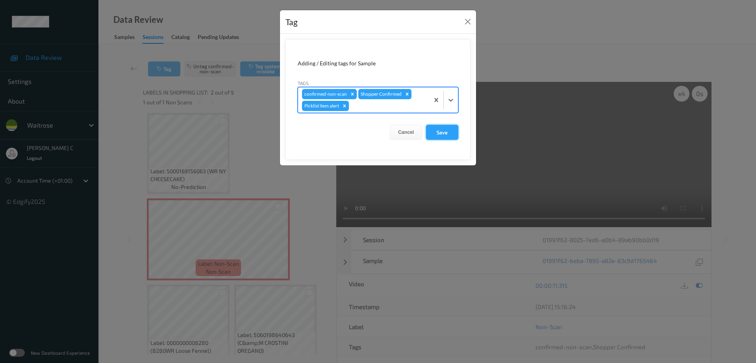
click at [451, 134] on button "Save" at bounding box center [442, 132] width 32 height 15
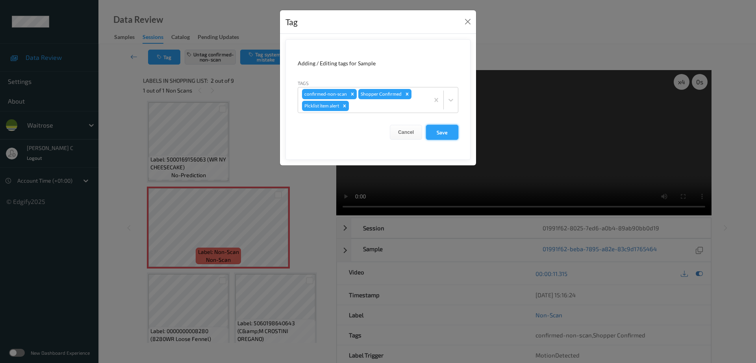
click at [445, 133] on button "Save" at bounding box center [442, 132] width 32 height 15
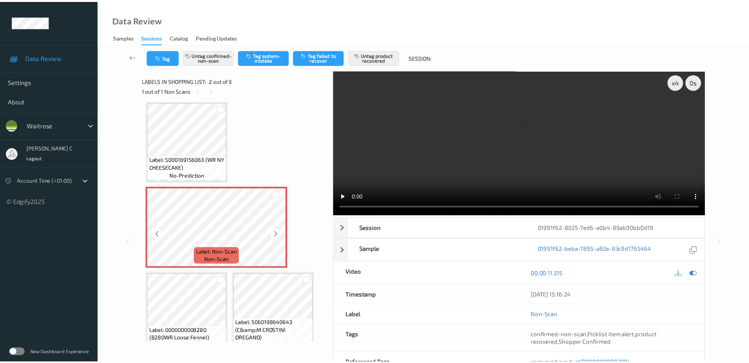
scroll to position [102, 0]
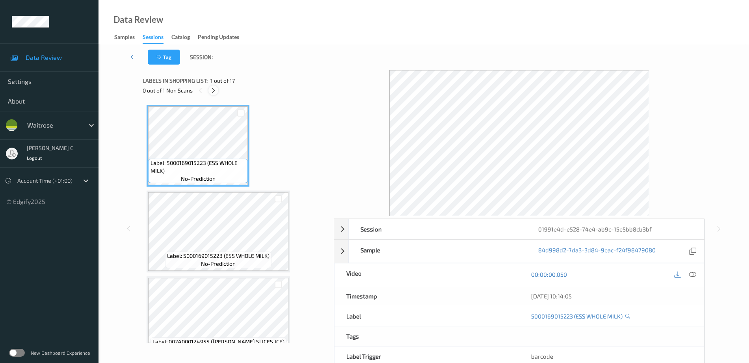
click at [213, 91] on icon at bounding box center [213, 90] width 7 height 7
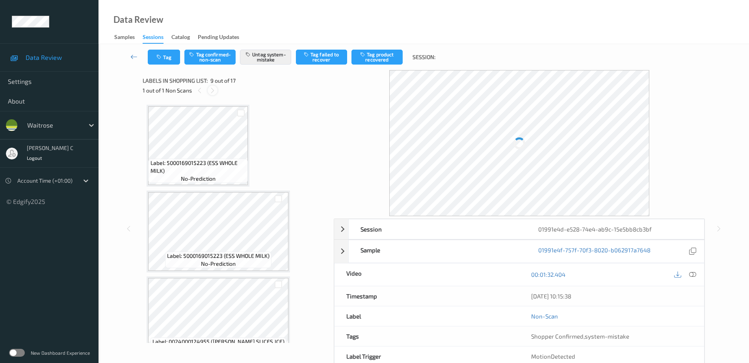
scroll to position [605, 0]
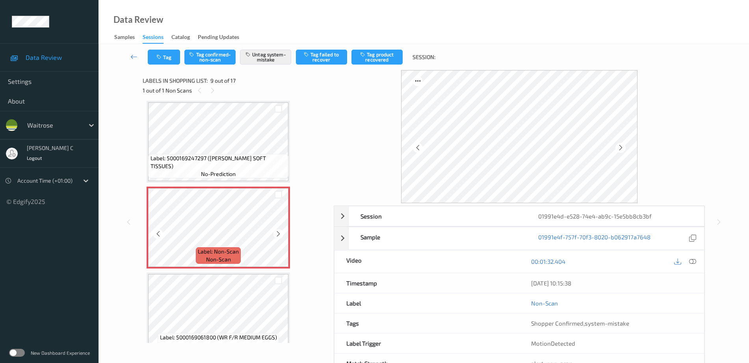
click at [276, 234] on icon at bounding box center [278, 233] width 7 height 7
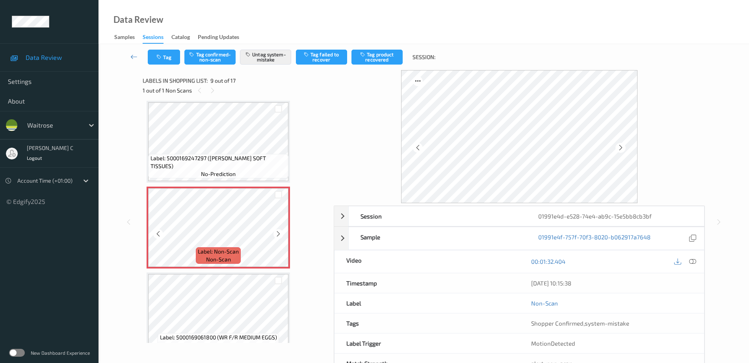
click at [276, 234] on icon at bounding box center [278, 233] width 7 height 7
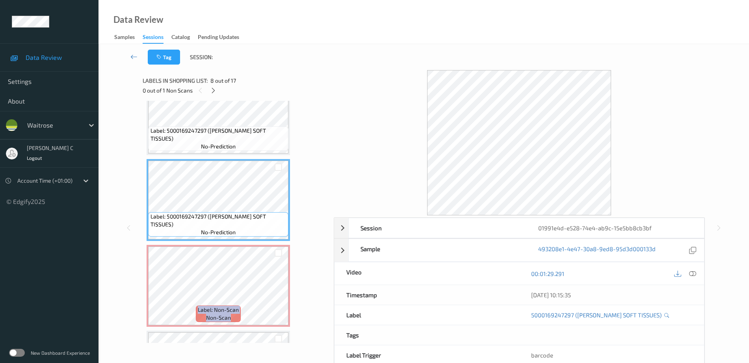
scroll to position [507, 0]
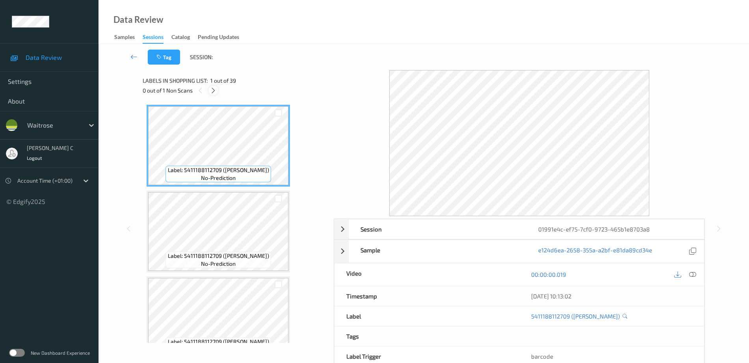
click at [216, 90] on icon at bounding box center [213, 90] width 7 height 7
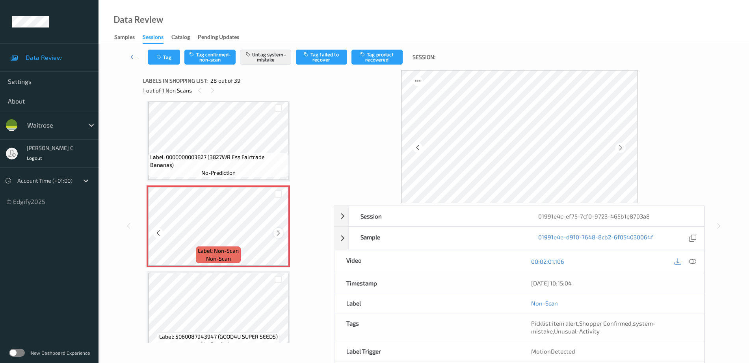
click at [277, 233] on icon at bounding box center [278, 233] width 7 height 7
